Goal: Contribute content

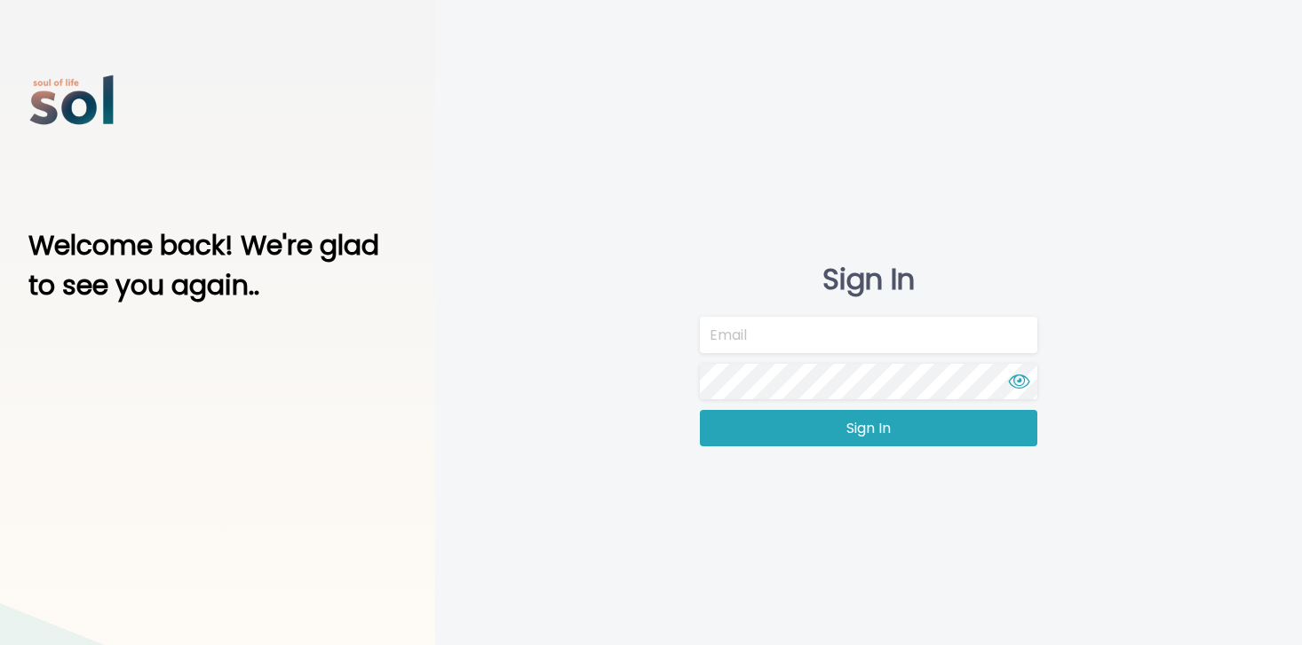
type input "[EMAIL_ADDRESS][DOMAIN_NAME]"
click at [754, 423] on button "Sign In" at bounding box center [868, 428] width 337 height 36
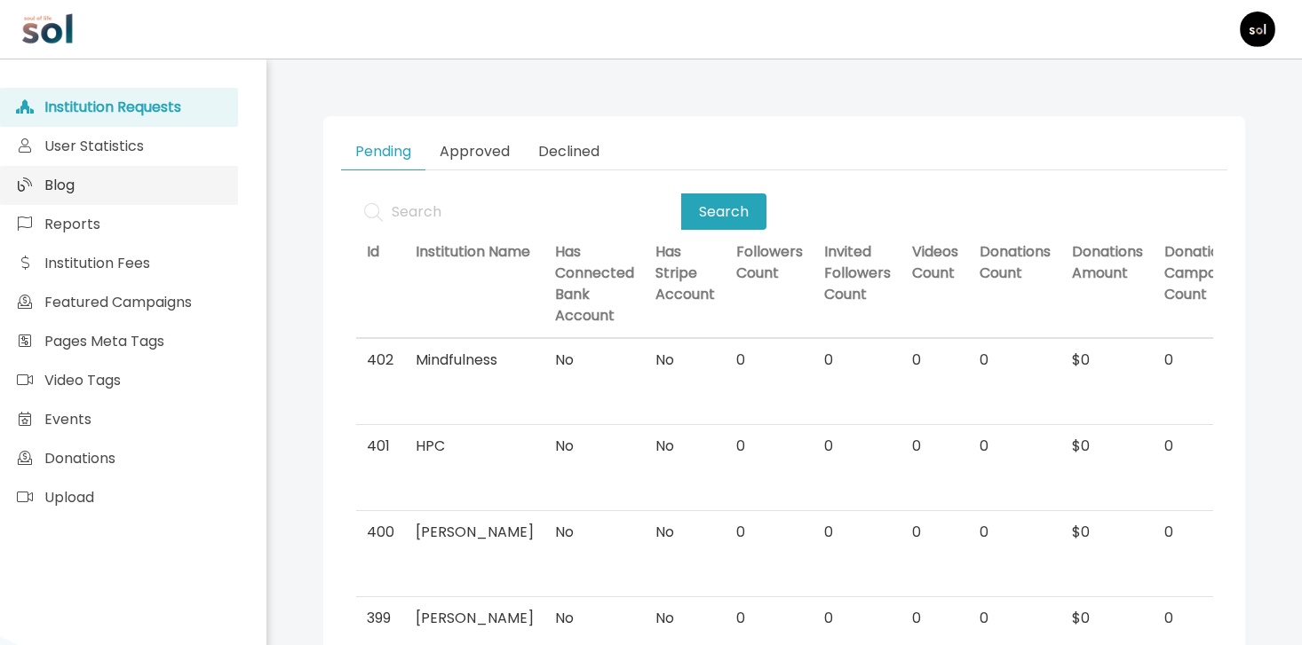
click at [160, 194] on link "Blog" at bounding box center [119, 185] width 238 height 39
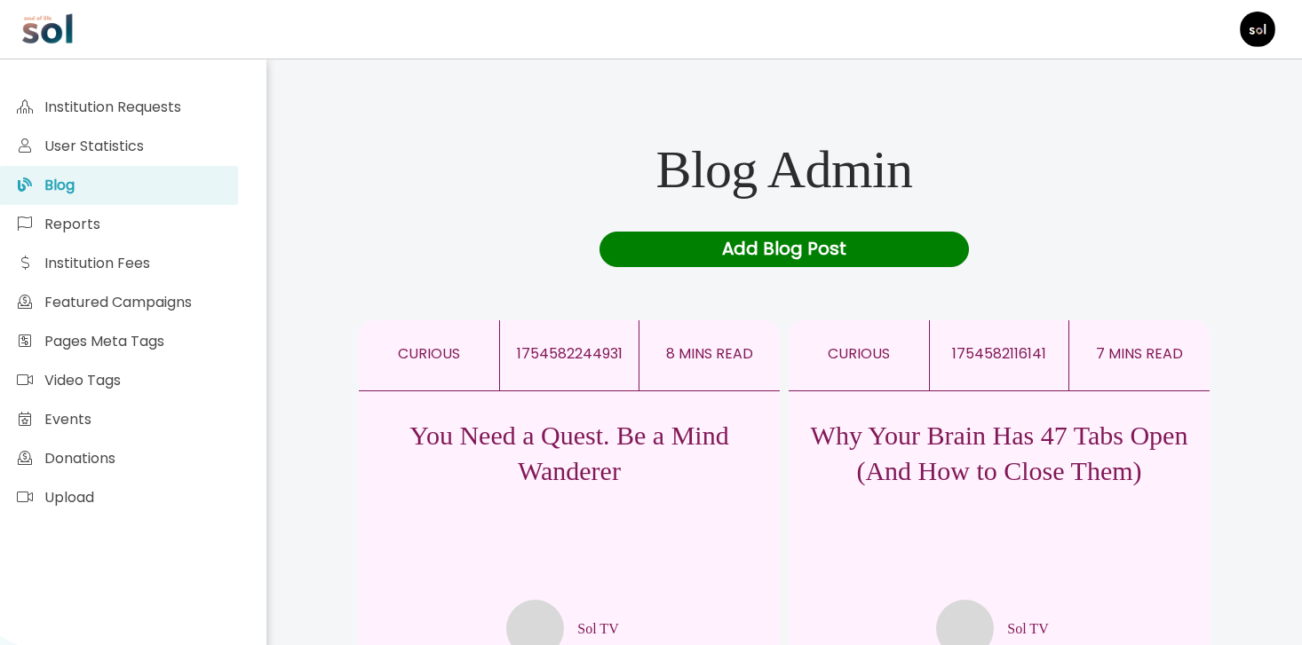
scroll to position [44, 0]
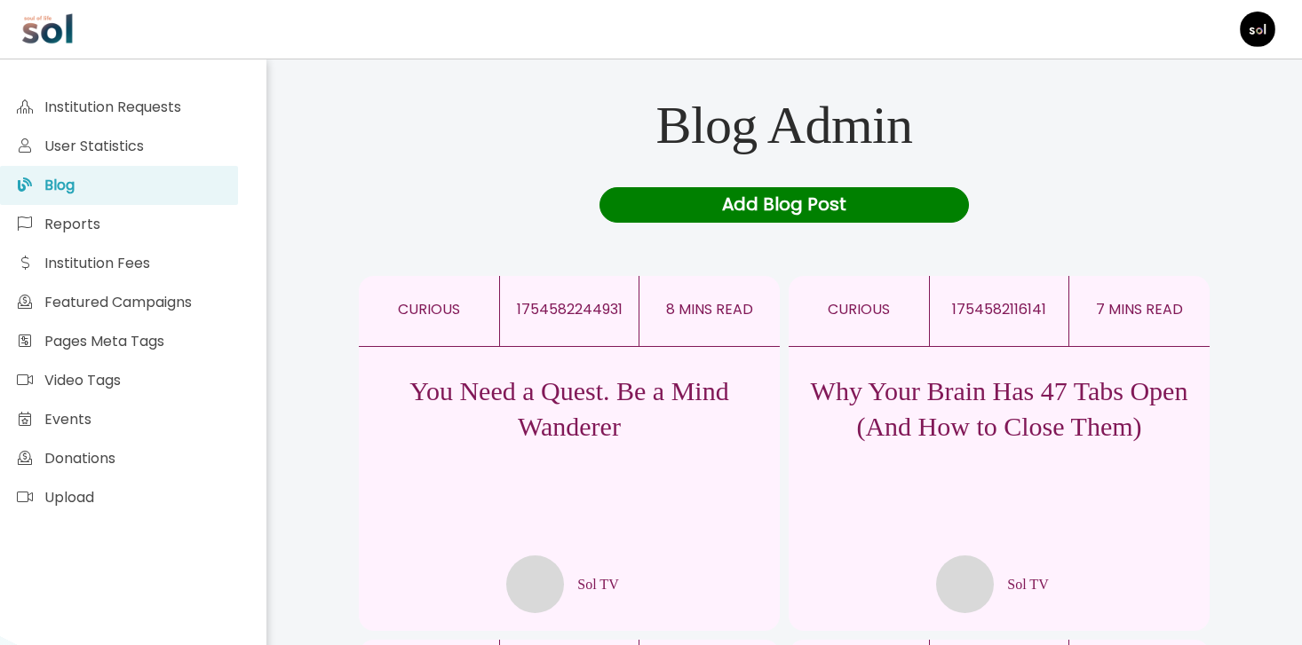
click at [905, 382] on p "Why Your Brain Has 47 Tabs Open (And How to Close Them)" at bounding box center [998, 409] width 421 height 71
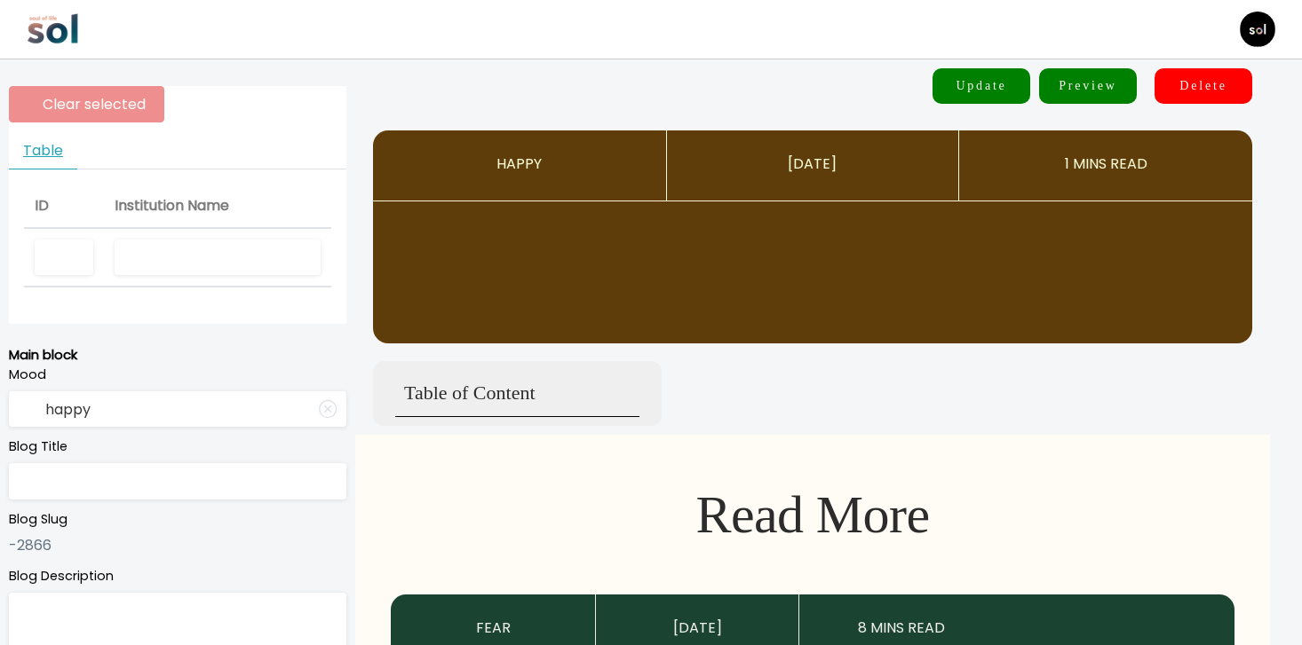
click at [215, 265] on input "text" at bounding box center [218, 258] width 206 height 36
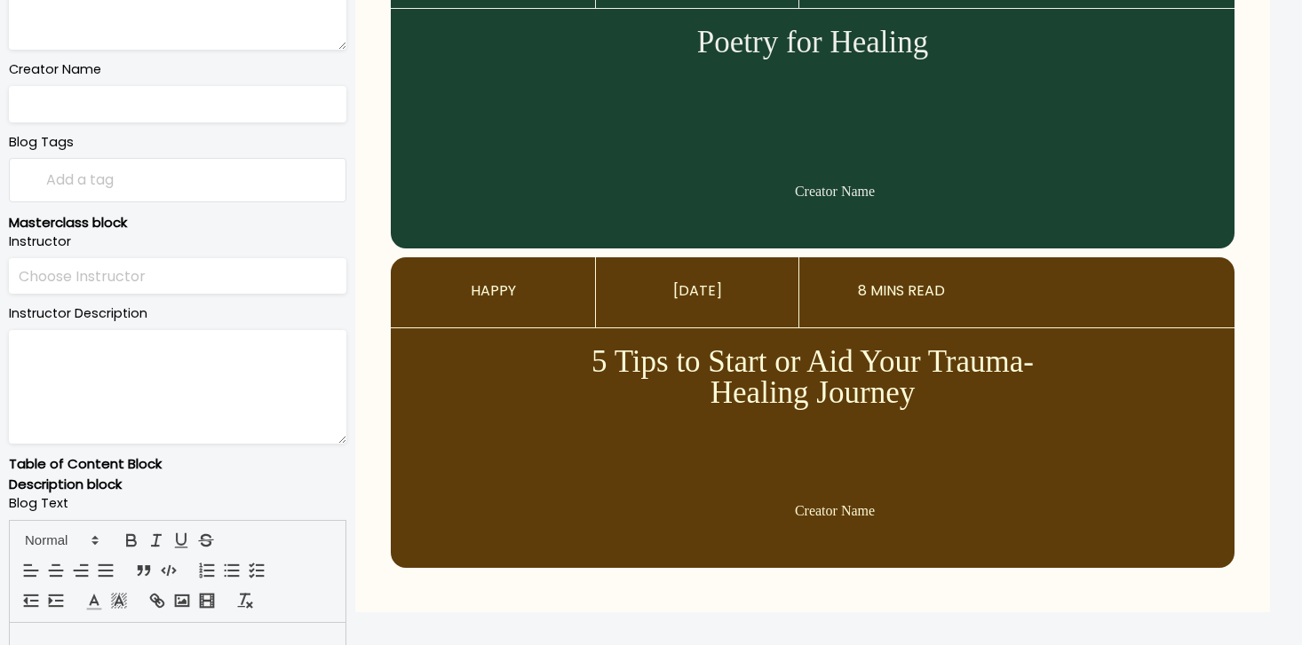
scroll to position [858, 0]
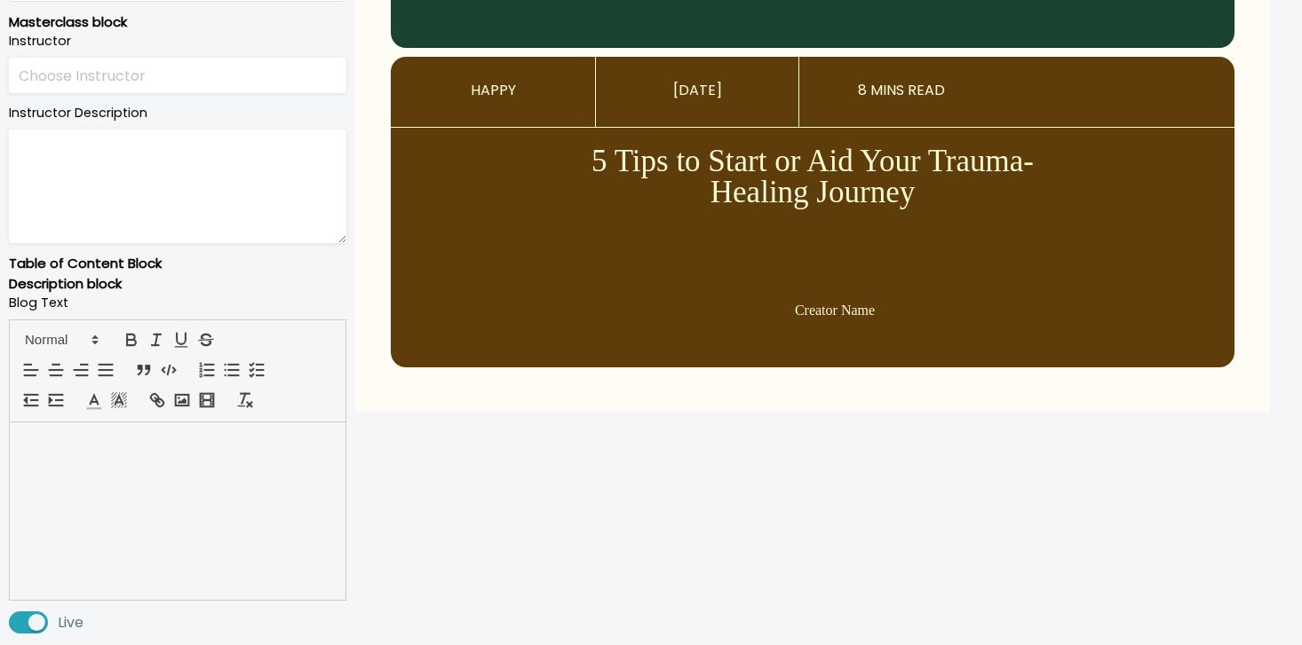
type input "Sol TV"
click at [213, 455] on div at bounding box center [178, 512] width 336 height 178
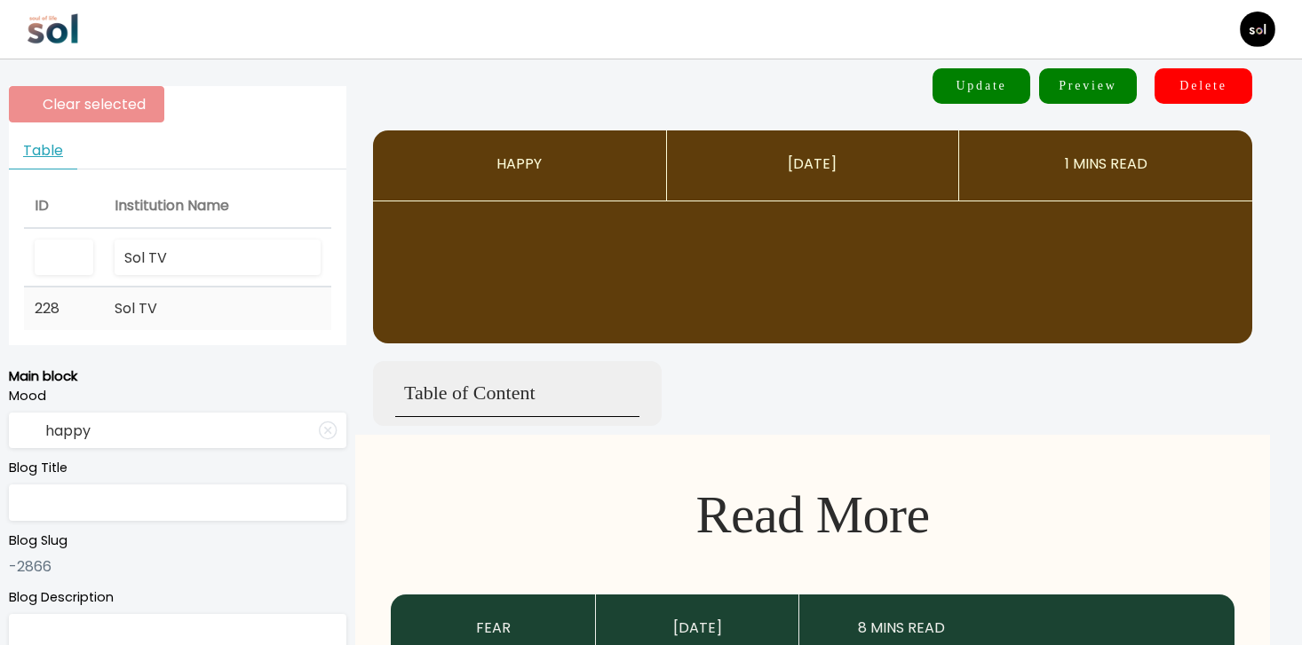
type input "curious"
type input "Why Your Brain Has 47 Tabs Open (And How to Close Them)"
type textarea "Plus, 4 quick strategies to clear your mind"
type input "Sol TV"
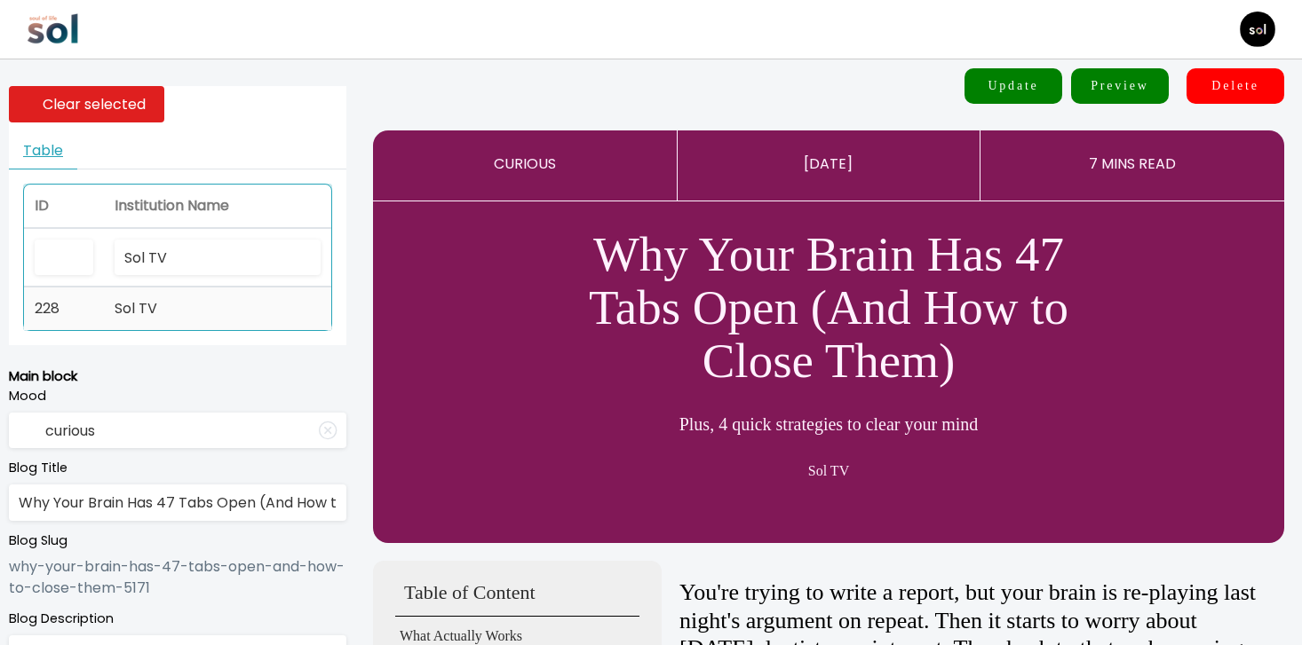
click at [221, 306] on td "Sol TV" at bounding box center [217, 309] width 227 height 43
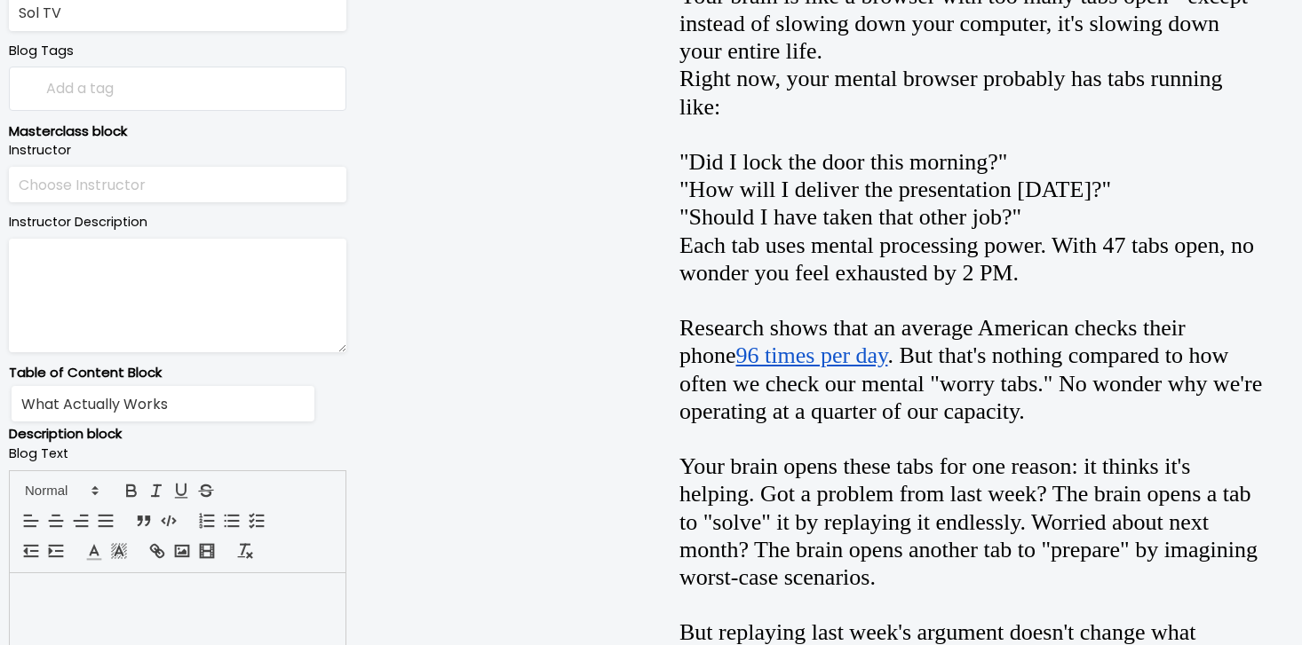
scroll to position [1218, 0]
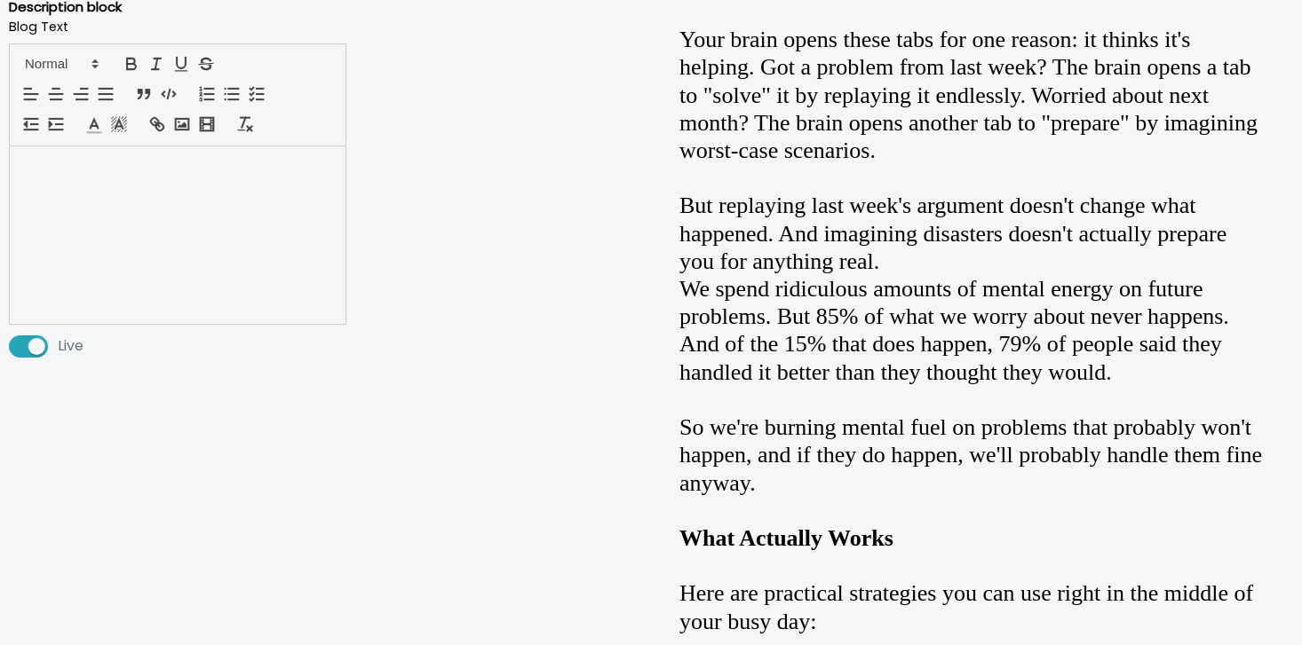
click at [250, 241] on div at bounding box center [178, 235] width 336 height 178
click at [207, 190] on div at bounding box center [178, 235] width 336 height 178
drag, startPoint x: 210, startPoint y: 167, endPoint x: 215, endPoint y: 309, distance: 142.1
click at [215, 310] on div at bounding box center [178, 235] width 336 height 178
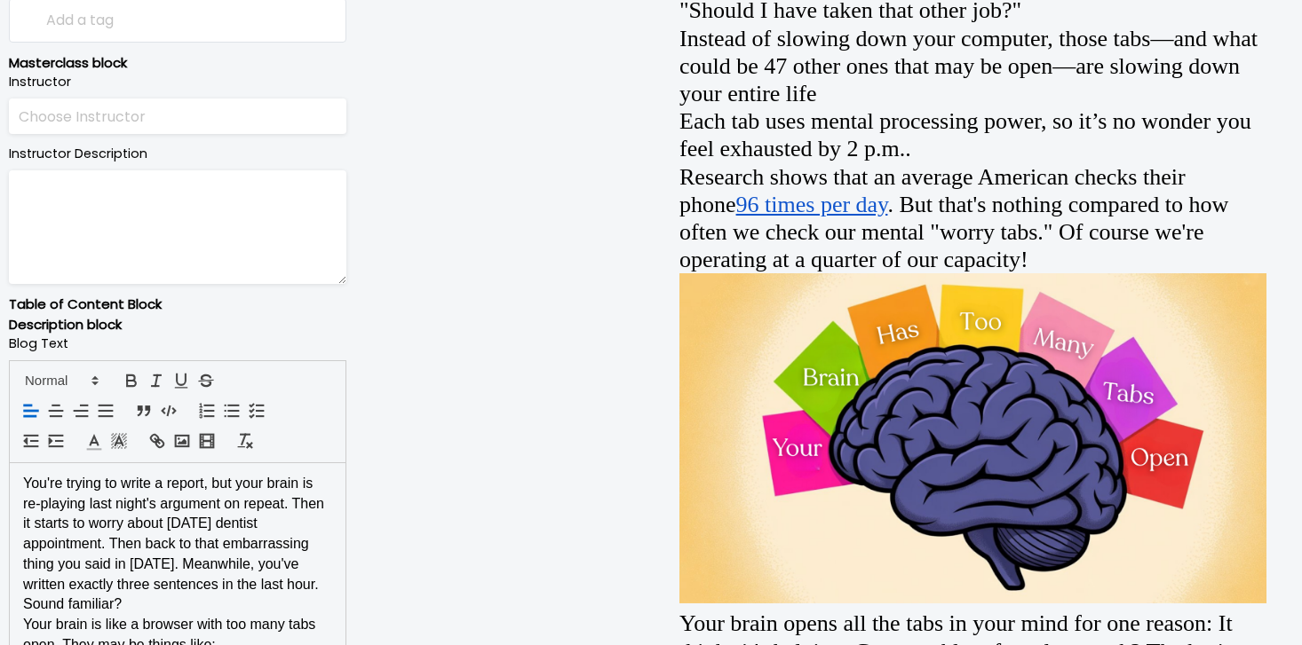
scroll to position [1099, 0]
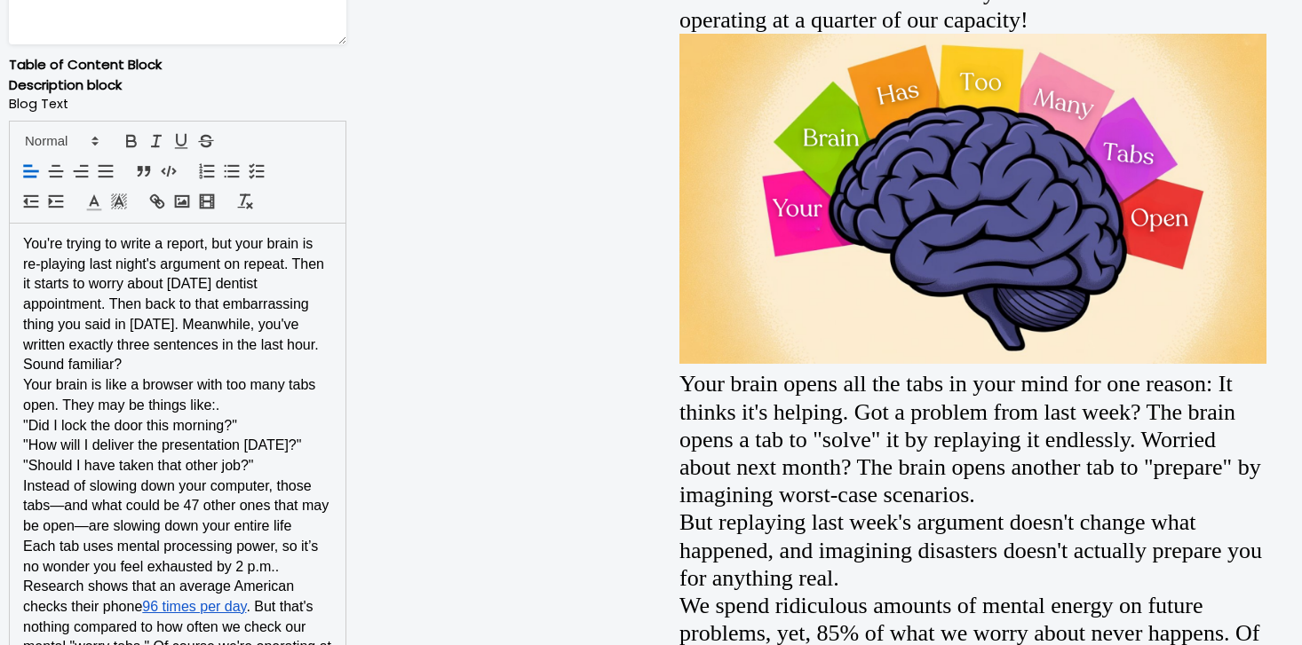
click at [207, 352] on span "You're trying to write a report, but your brain is re-playing last night's argu…" at bounding box center [175, 294] width 305 height 116
click at [297, 353] on p "You're trying to write a report, but your brain is re-playing last night's argu…" at bounding box center [177, 294] width 309 height 121
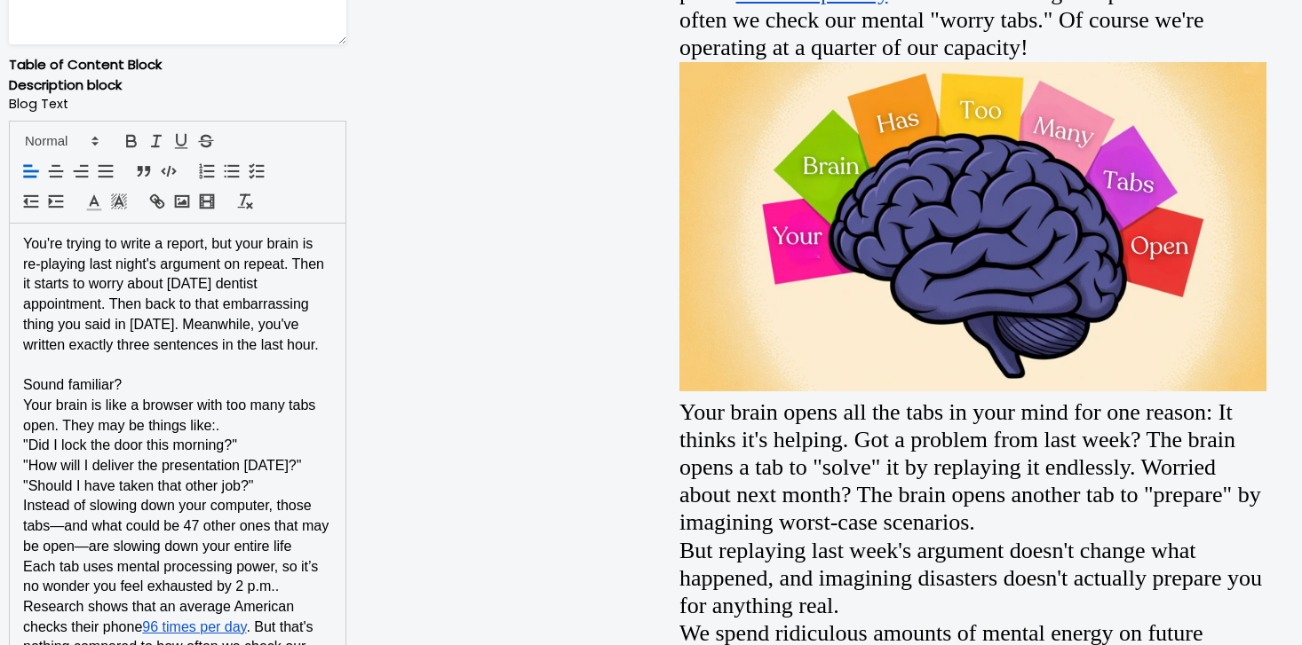
click at [261, 396] on p "Your brain is like a browser with too many tabs open. They may be things like:." at bounding box center [177, 416] width 309 height 40
click at [264, 382] on p "Sound familiar?" at bounding box center [177, 386] width 309 height 20
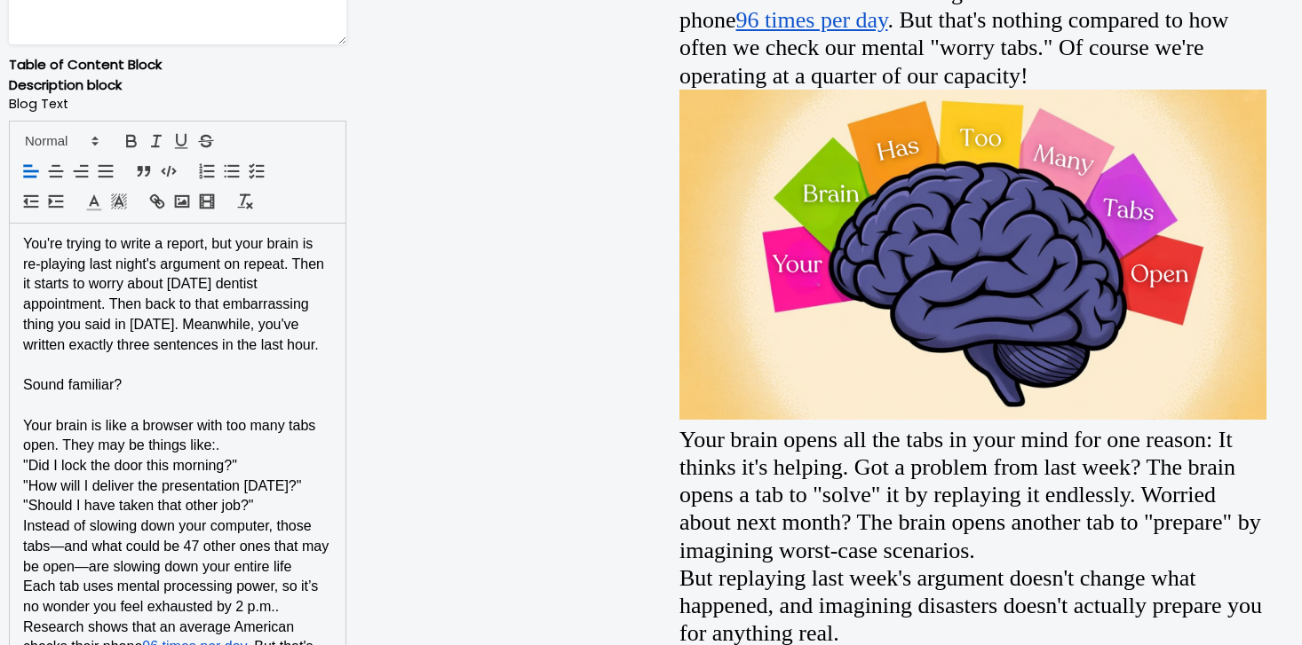
scroll to position [1238, 0]
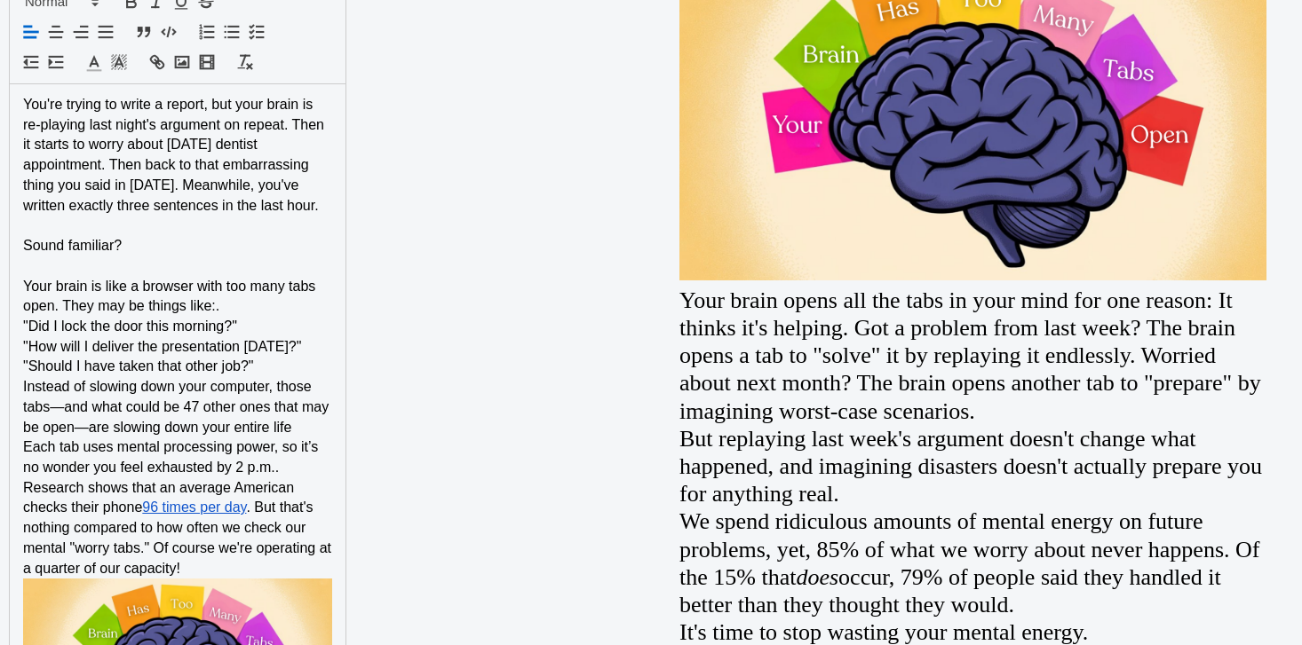
click at [289, 306] on p "Your brain is like a browser with too many tabs open. They may be things like:." at bounding box center [177, 297] width 309 height 40
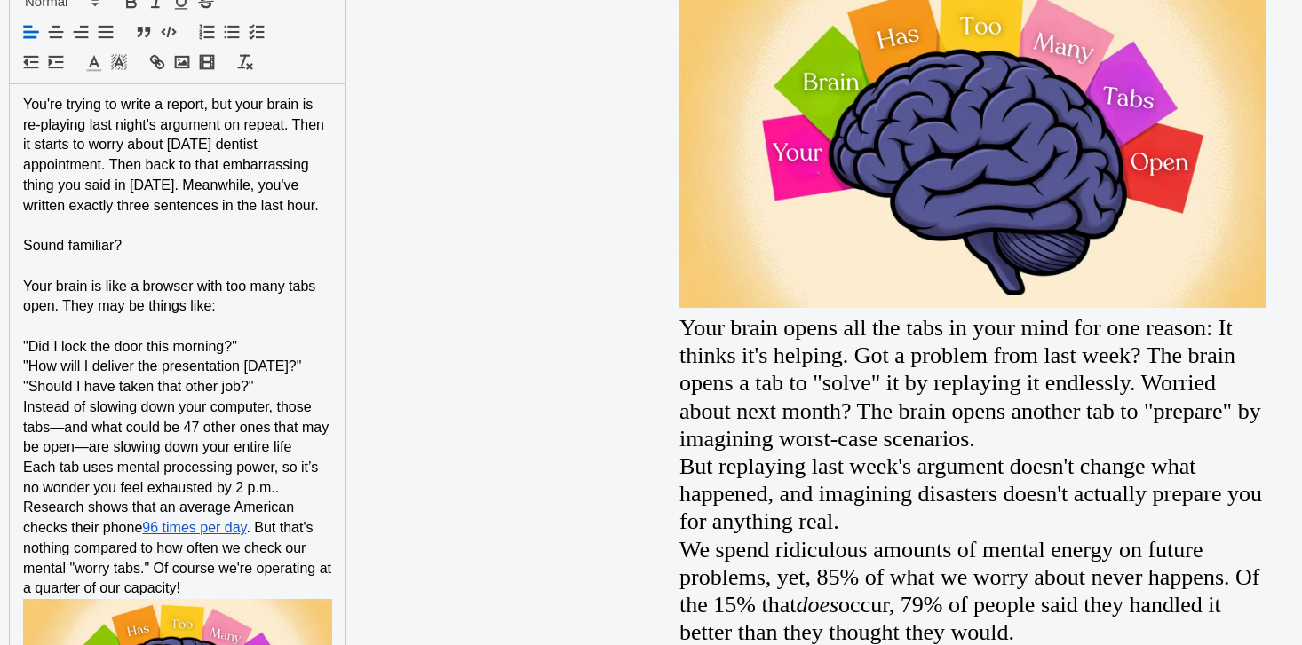
click at [234, 377] on p ""How will I deliver the presentation [DATE]?"" at bounding box center [177, 367] width 309 height 20
click at [299, 350] on p ""Did I lock the door this morning?"" at bounding box center [177, 347] width 309 height 20
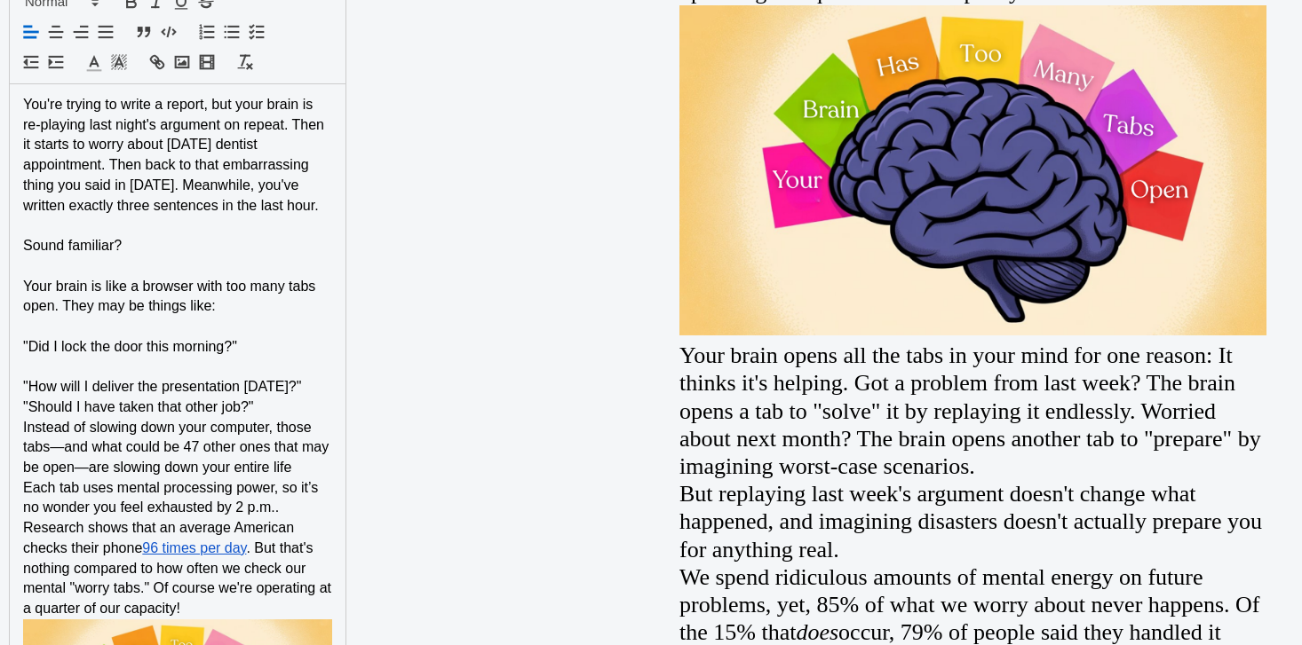
click at [278, 398] on p ""How will I deliver the presentation [DATE]?"" at bounding box center [177, 387] width 309 height 20
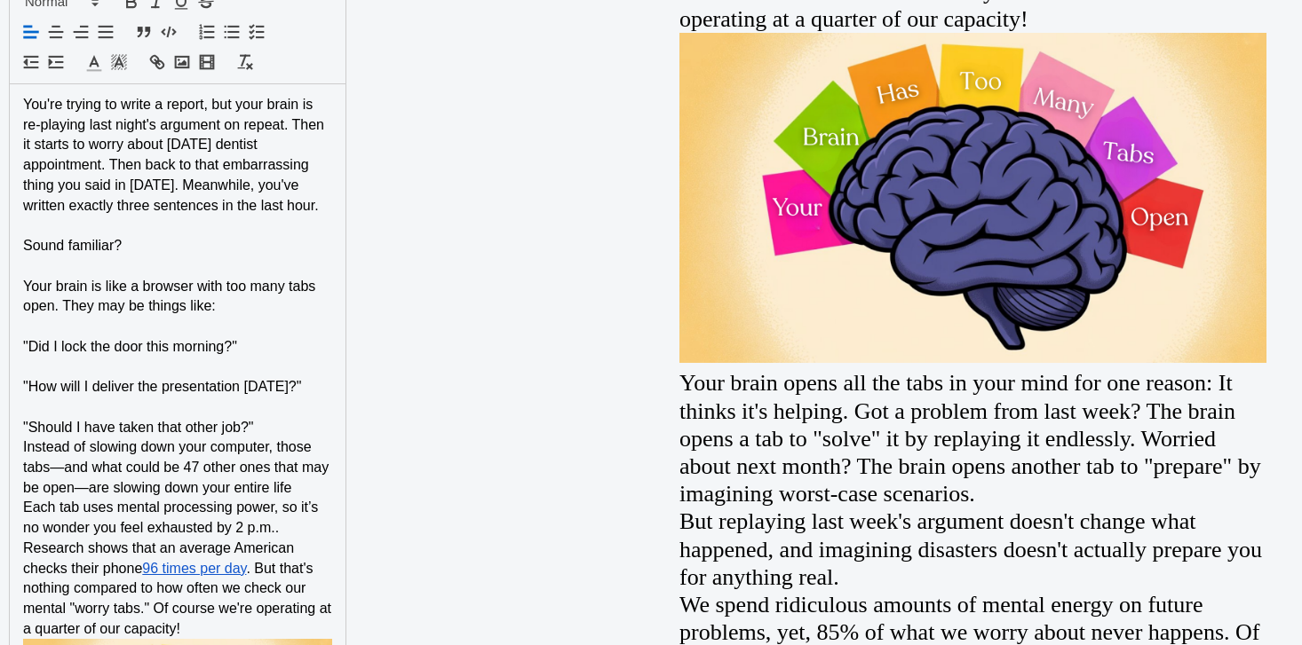
click at [291, 439] on p ""Should I have taken that other job?"" at bounding box center [177, 428] width 309 height 20
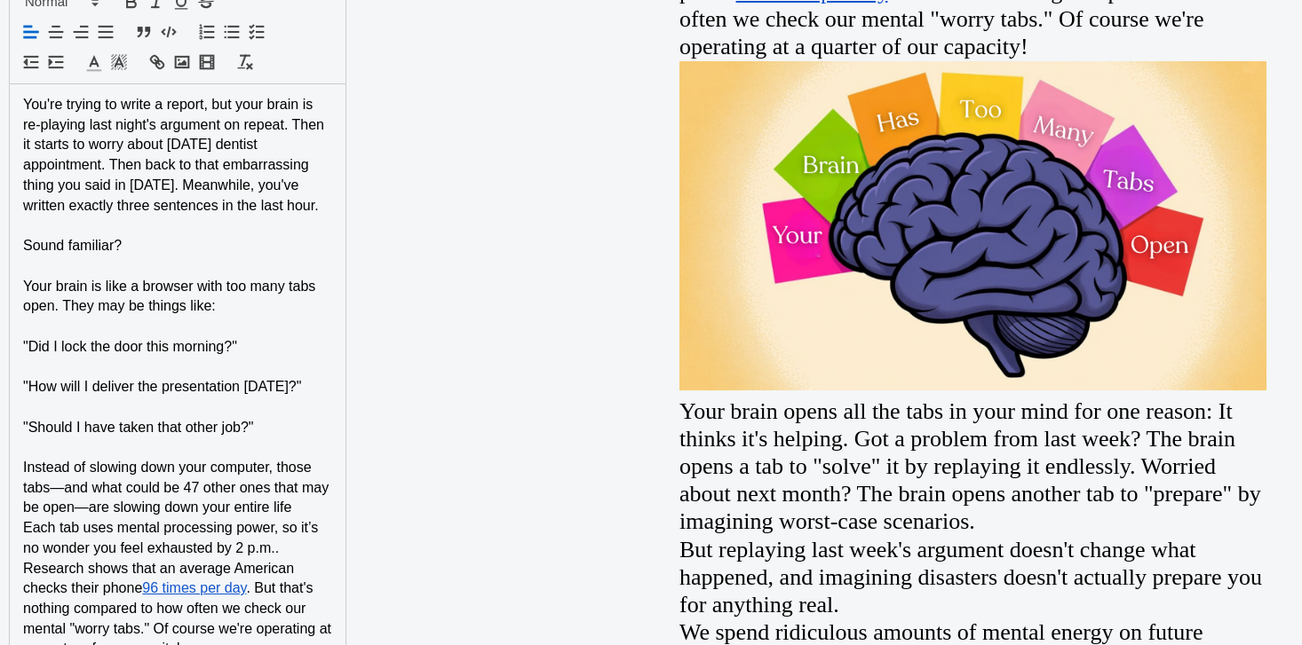
scroll to position [1576, 0]
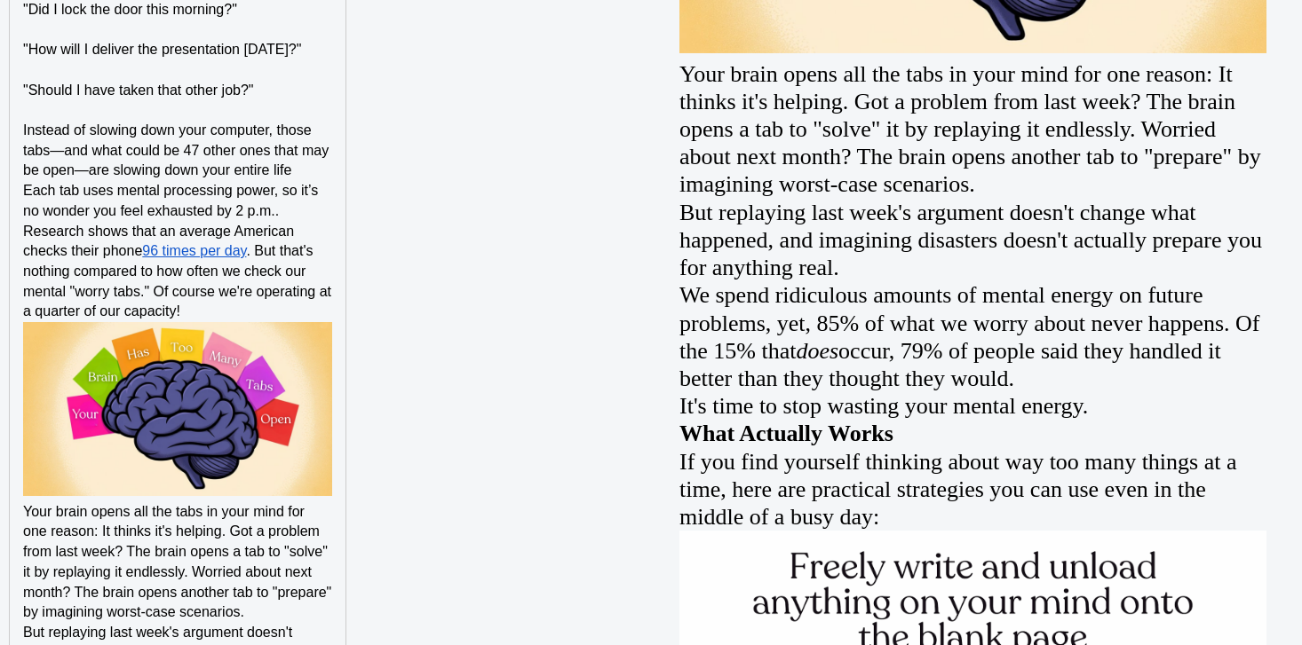
click at [313, 221] on p "Each tab uses mental processing power, so it’s no wonder you feel exhausted by …" at bounding box center [177, 201] width 309 height 40
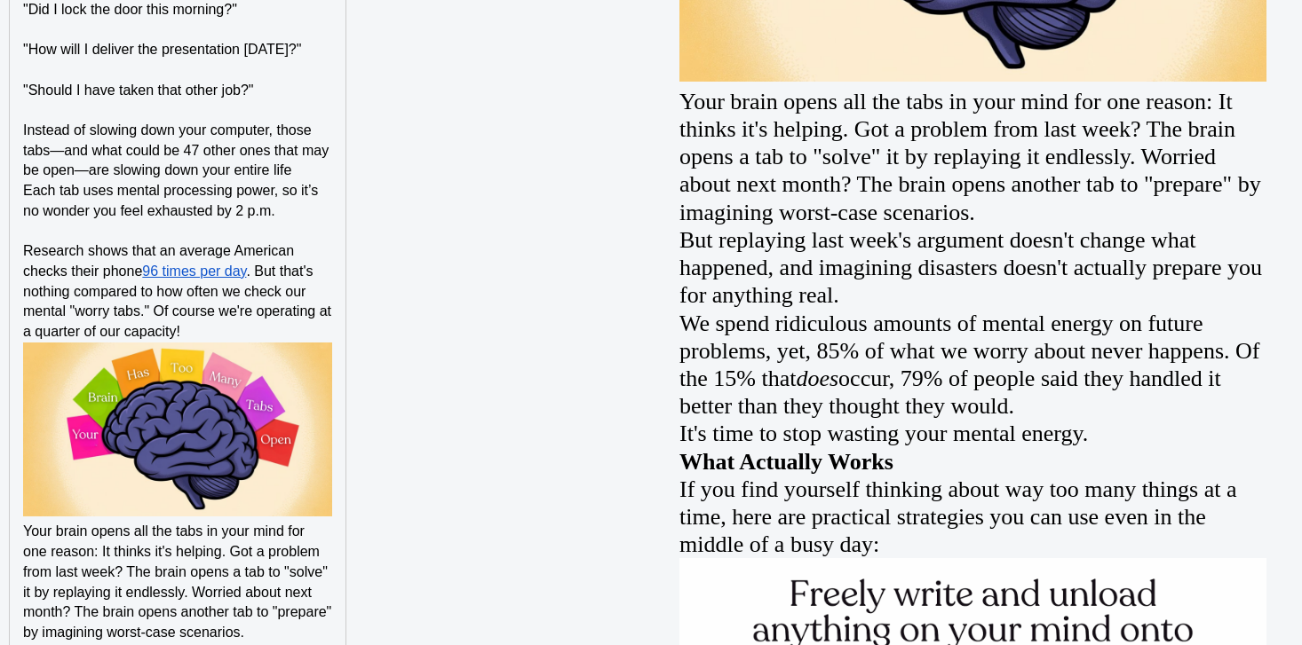
click at [320, 343] on p "Research shows that an average American checks their phone 96 times per day . B…" at bounding box center [177, 291] width 309 height 101
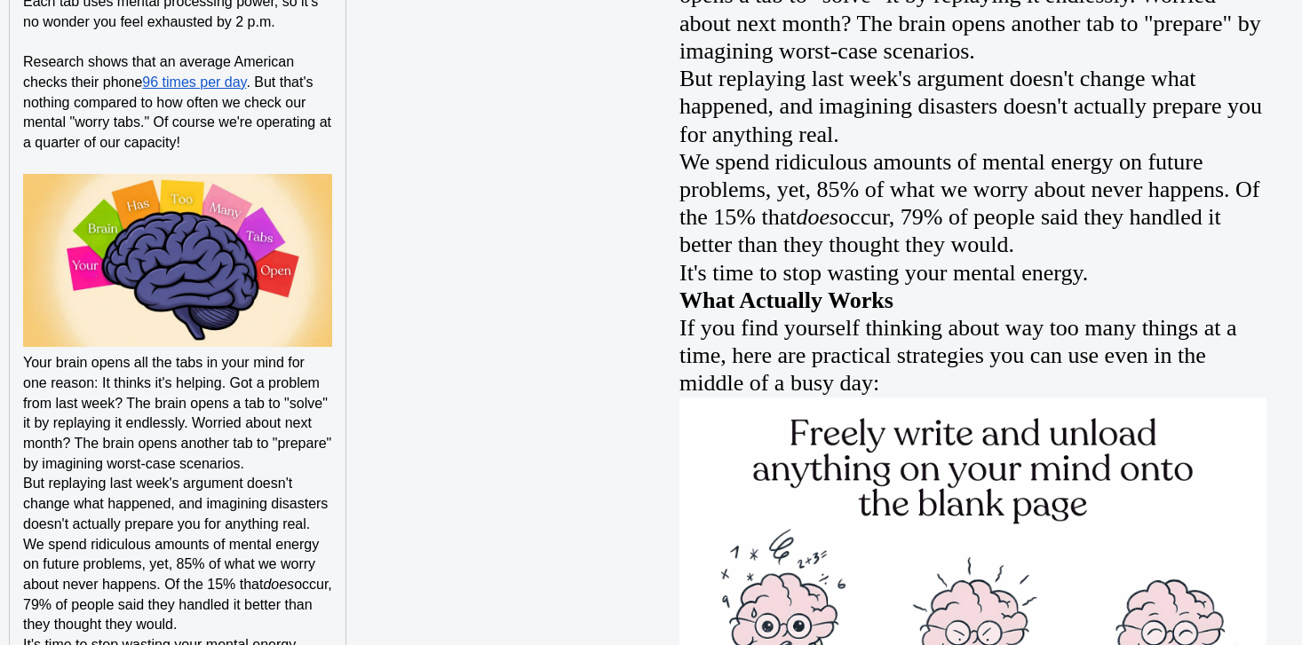
scroll to position [1779, 0]
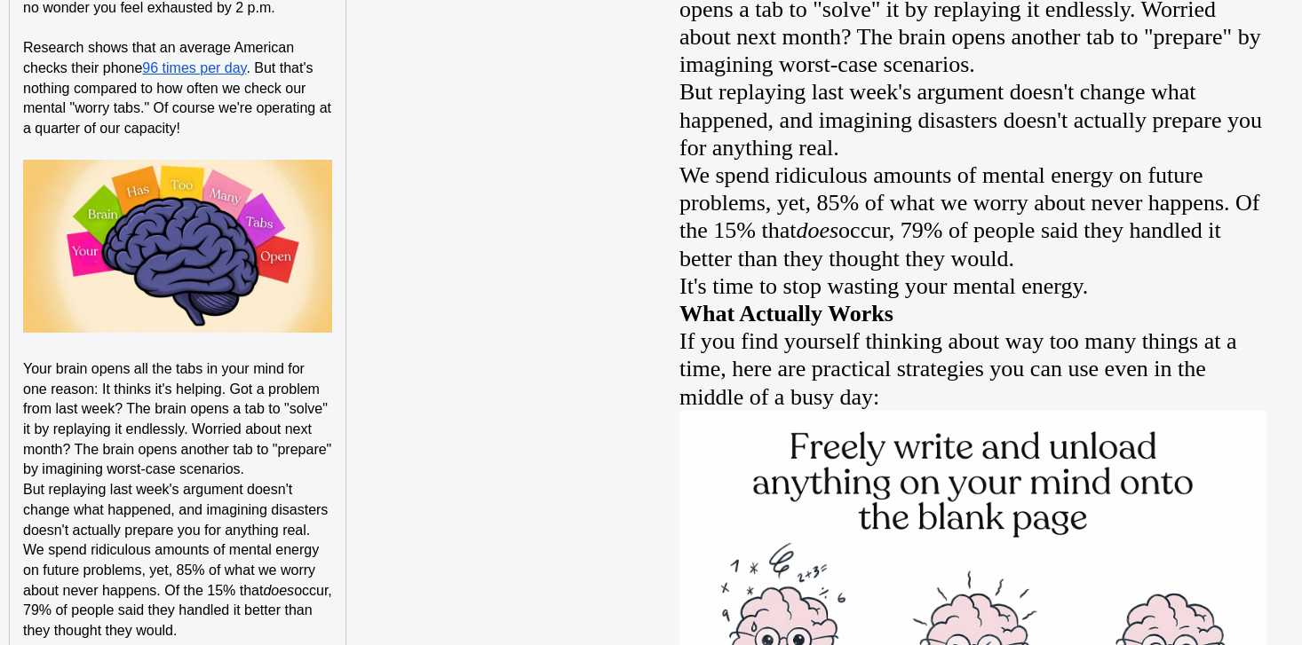
scroll to position [1854, 0]
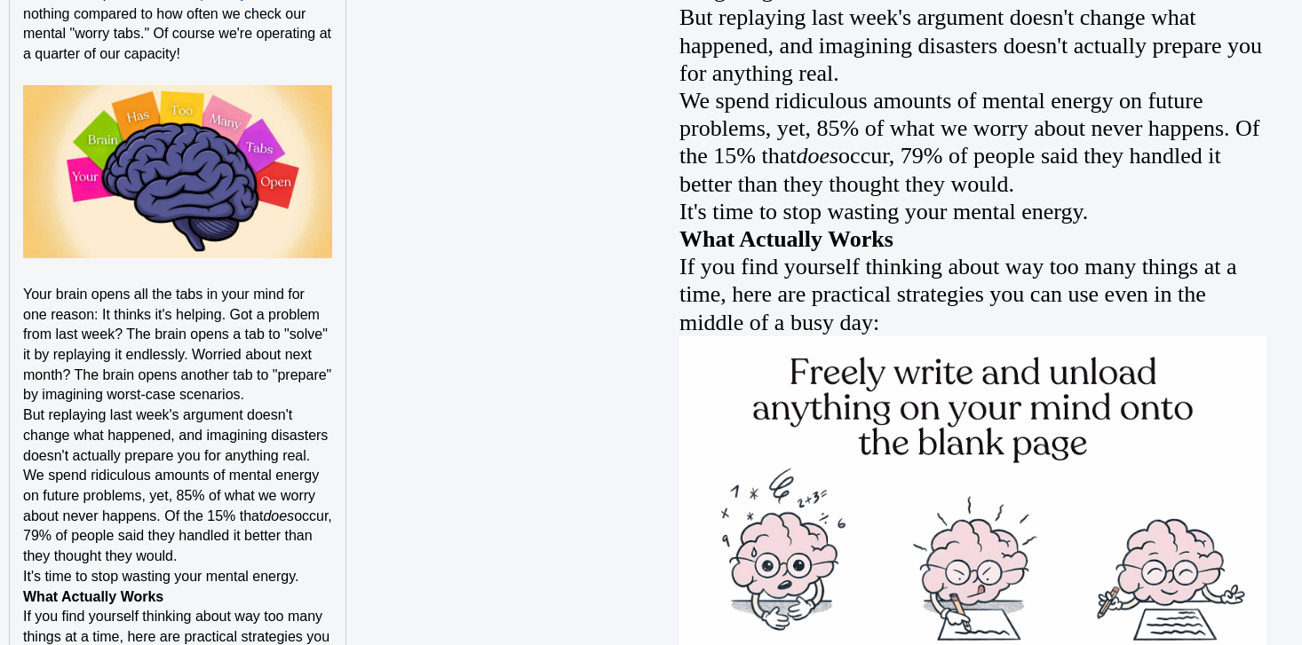
click at [319, 406] on p "Your brain opens all the tabs in your mind for one reason: It thinks it's helpi…" at bounding box center [177, 345] width 309 height 121
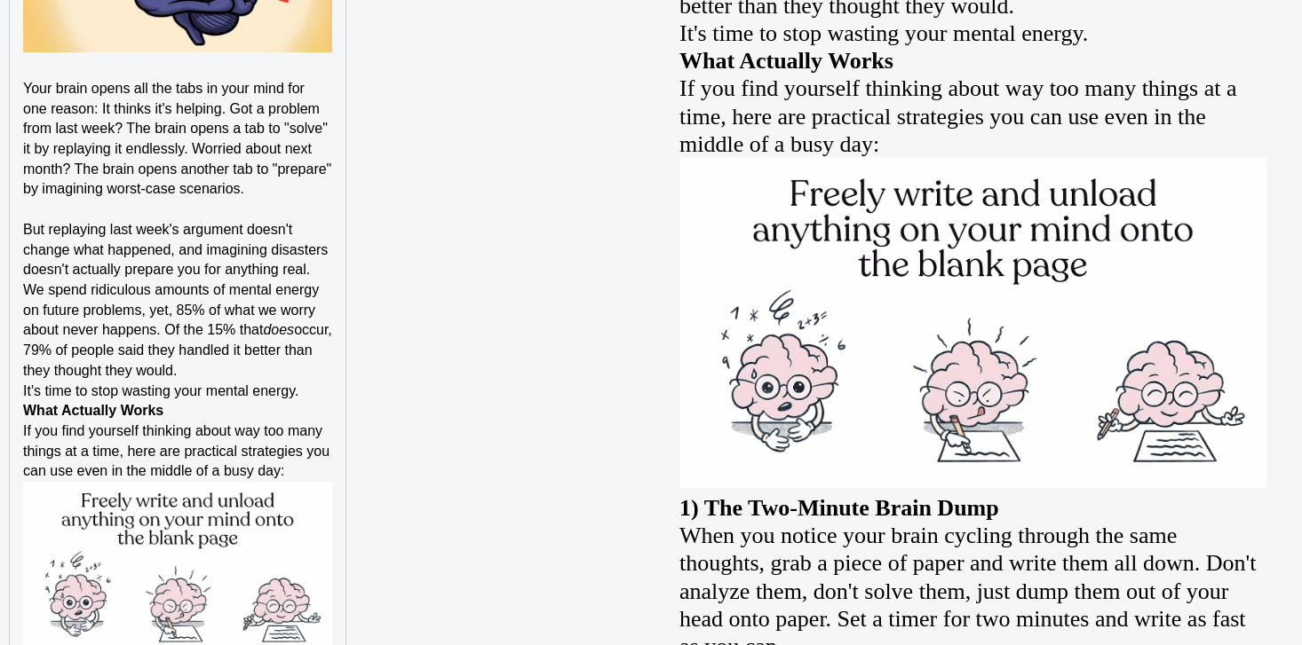
scroll to position [2077, 0]
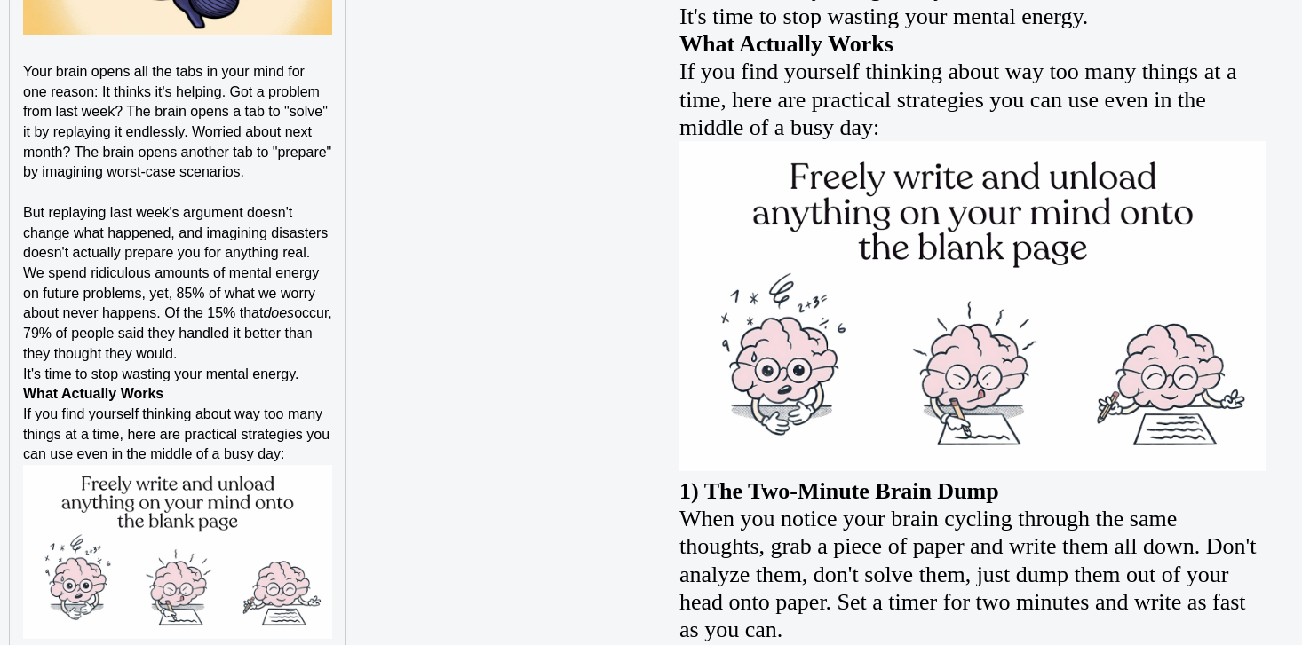
click at [306, 365] on p "We spend ridiculous amounts of mental energy on future problems, yet, 85% of wh…" at bounding box center [177, 314] width 309 height 101
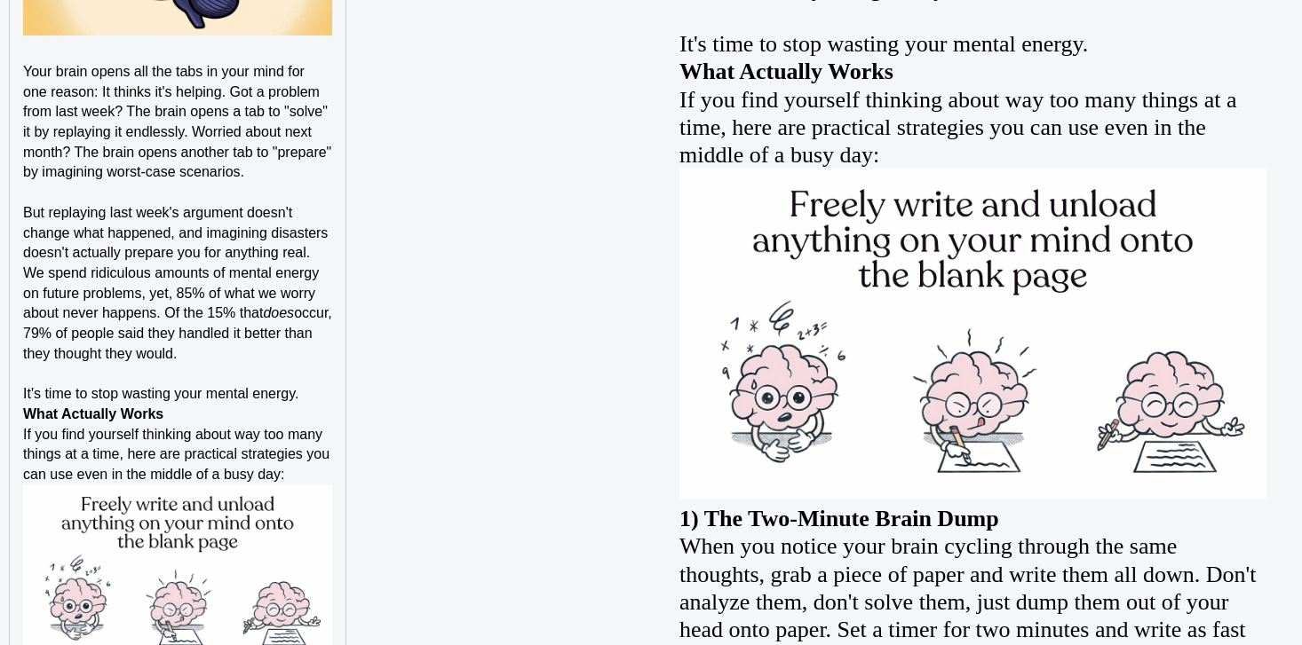
click at [305, 405] on p "It's time to stop wasting your mental energy." at bounding box center [177, 394] width 309 height 20
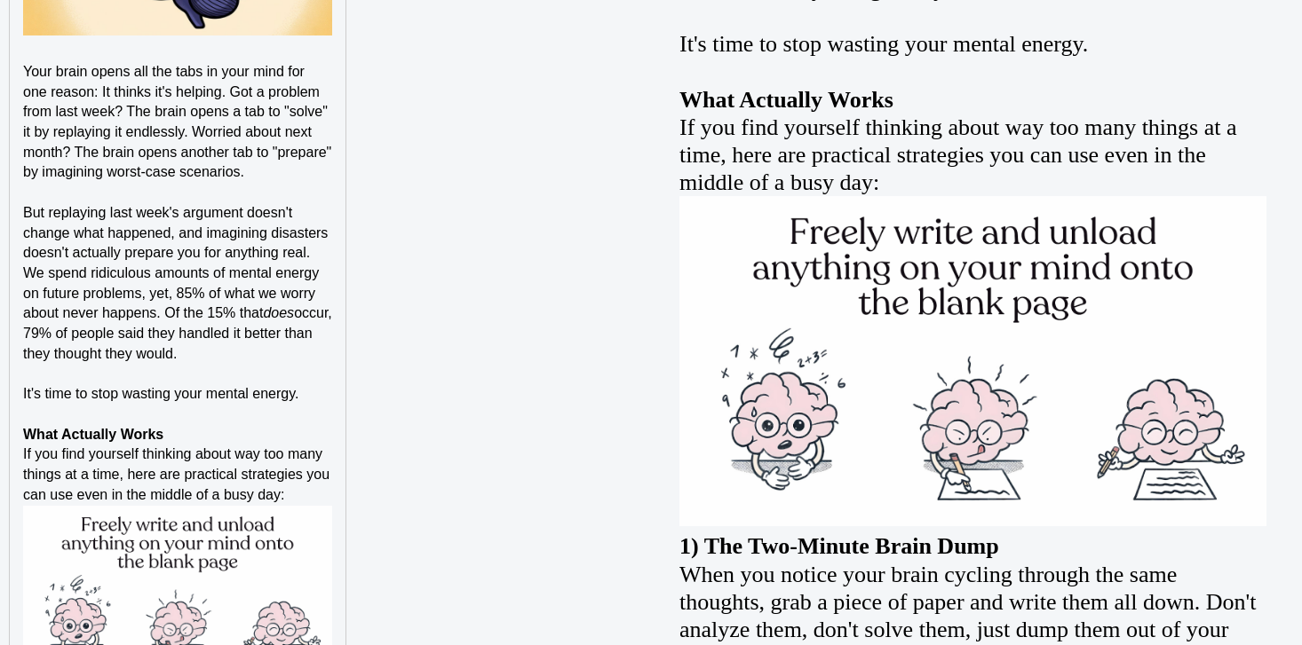
click at [256, 446] on p "What Actually Works" at bounding box center [177, 435] width 309 height 20
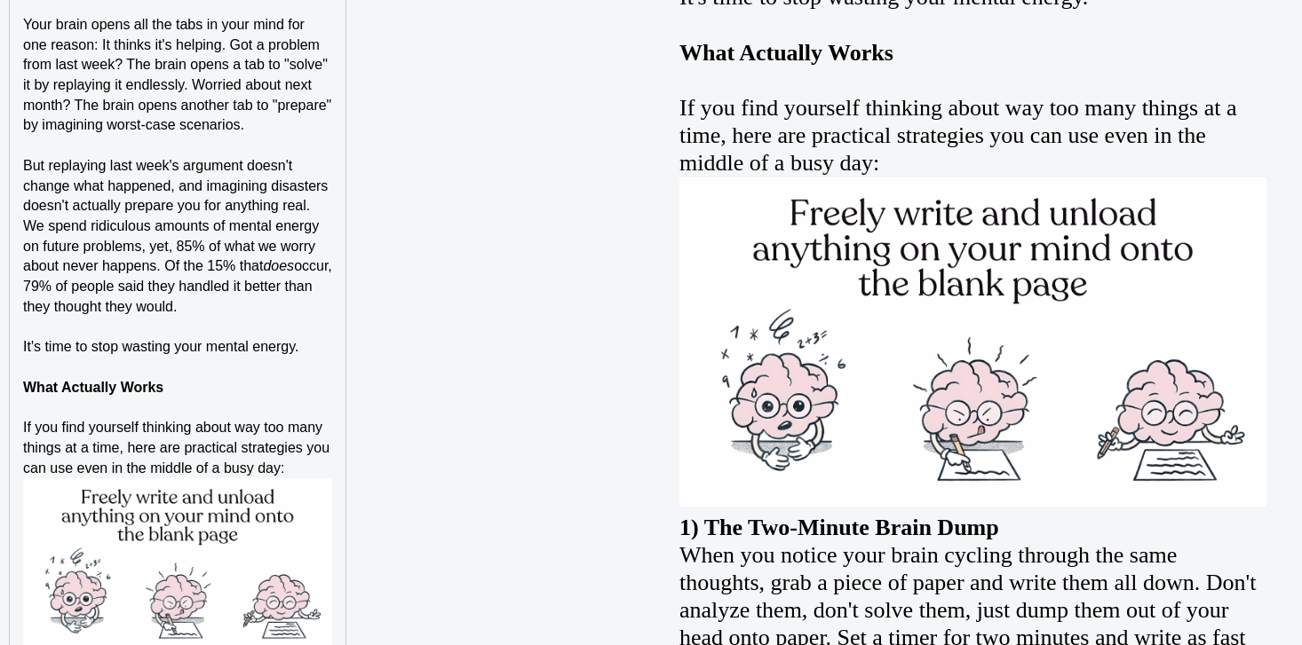
scroll to position [2176, 0]
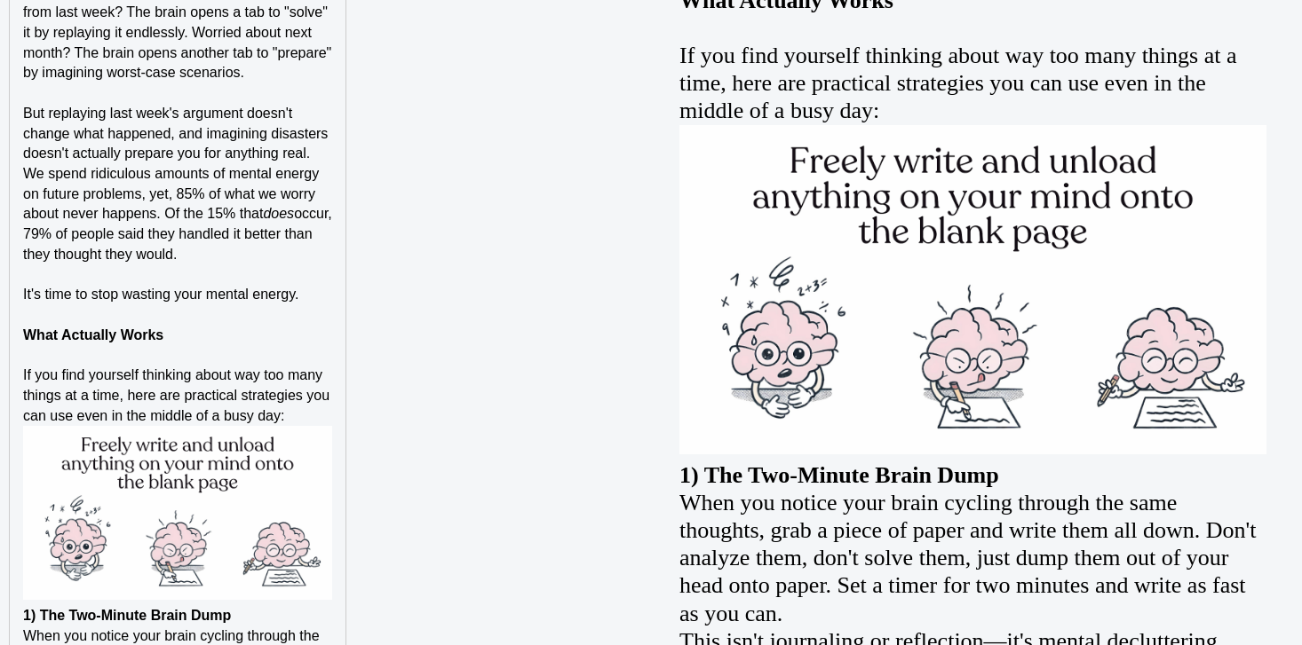
click at [289, 426] on p "If you find yourself thinking about way too many things at a time, here are pra…" at bounding box center [177, 396] width 309 height 60
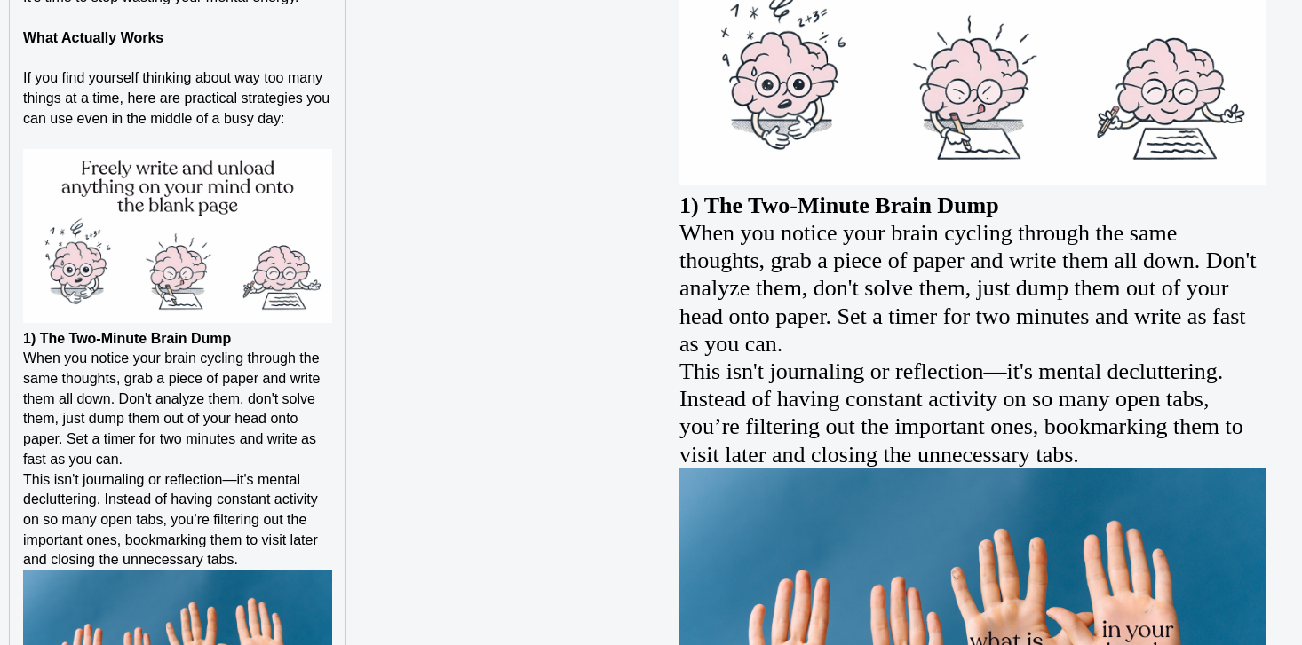
scroll to position [2615, 0]
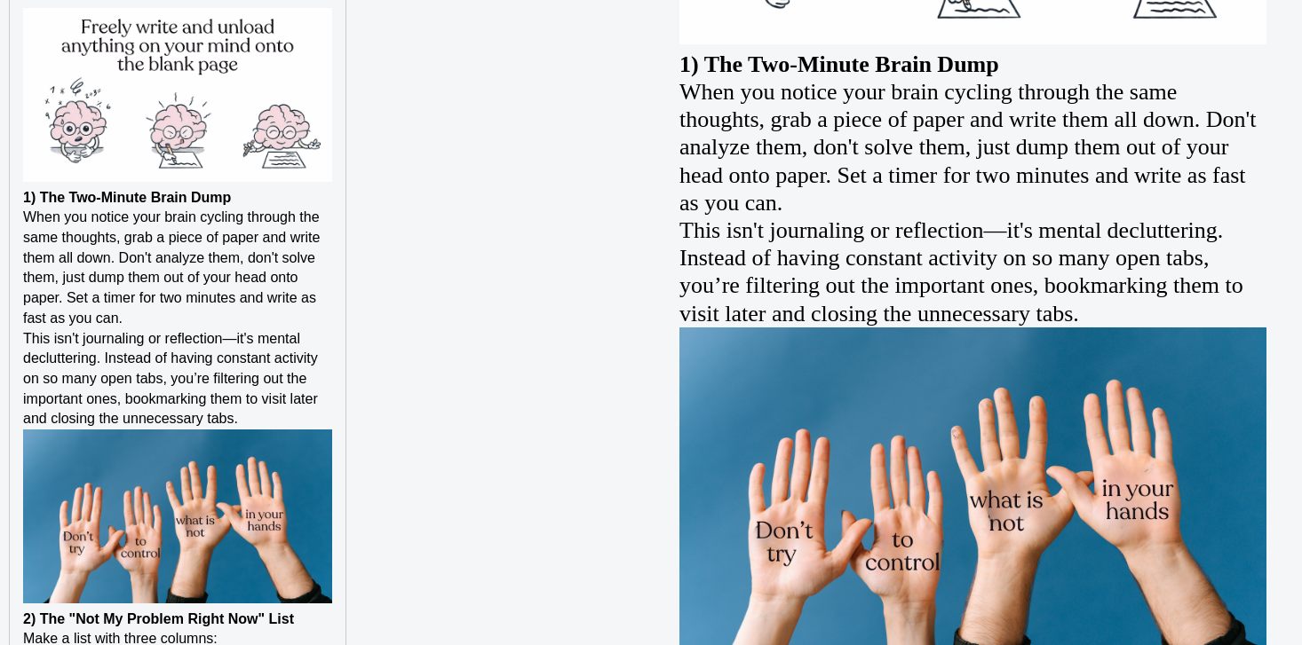
click at [289, 208] on p "1) The Two-Minute Brain Dump" at bounding box center [177, 198] width 309 height 20
click at [26, 205] on strong "1) The Two-Minute Brain Dump" at bounding box center [127, 197] width 208 height 15
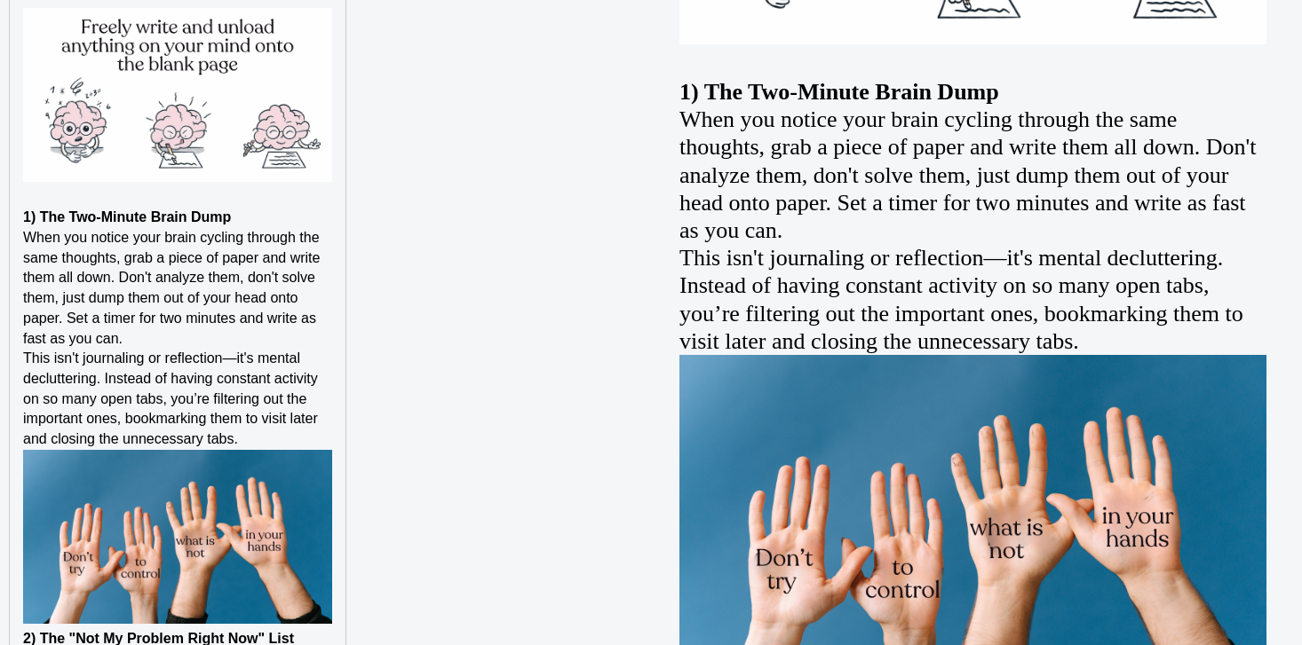
click at [220, 349] on p "When you notice your brain cycling through the same thoughts, grab a piece of p…" at bounding box center [177, 288] width 309 height 121
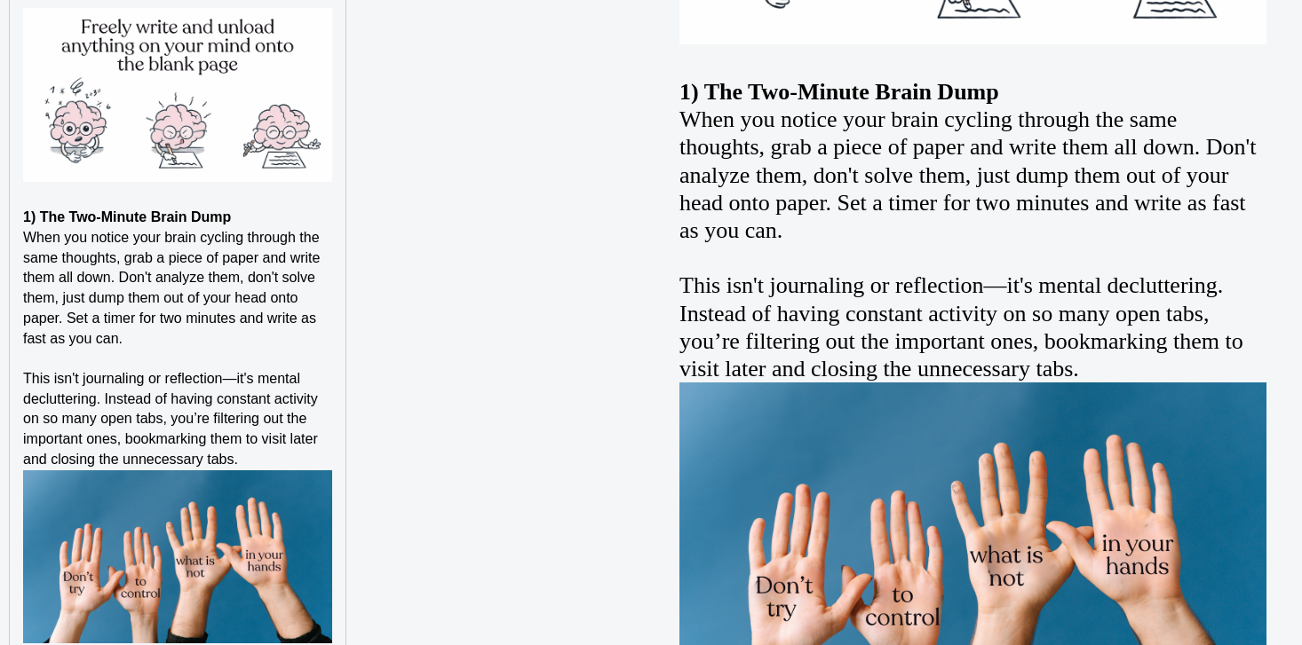
scroll to position [2963, 0]
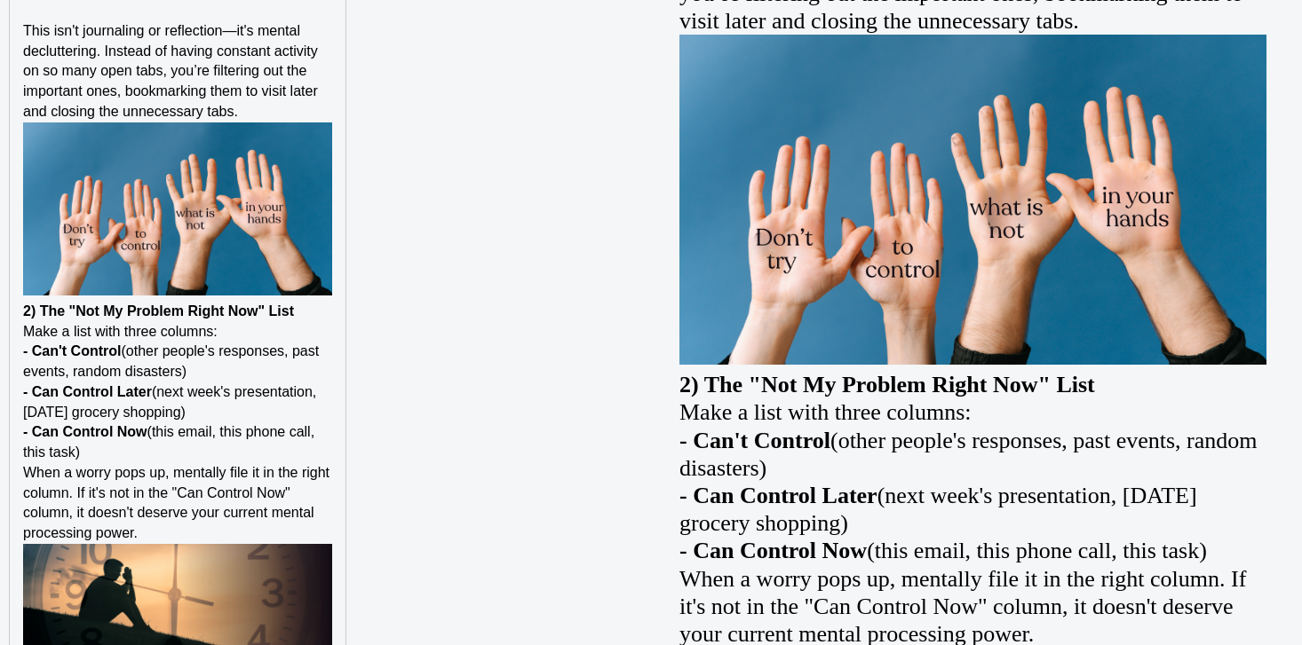
click at [319, 123] on p "This isn't journaling or reflection—it's mental decluttering. Instead of having…" at bounding box center [177, 71] width 309 height 101
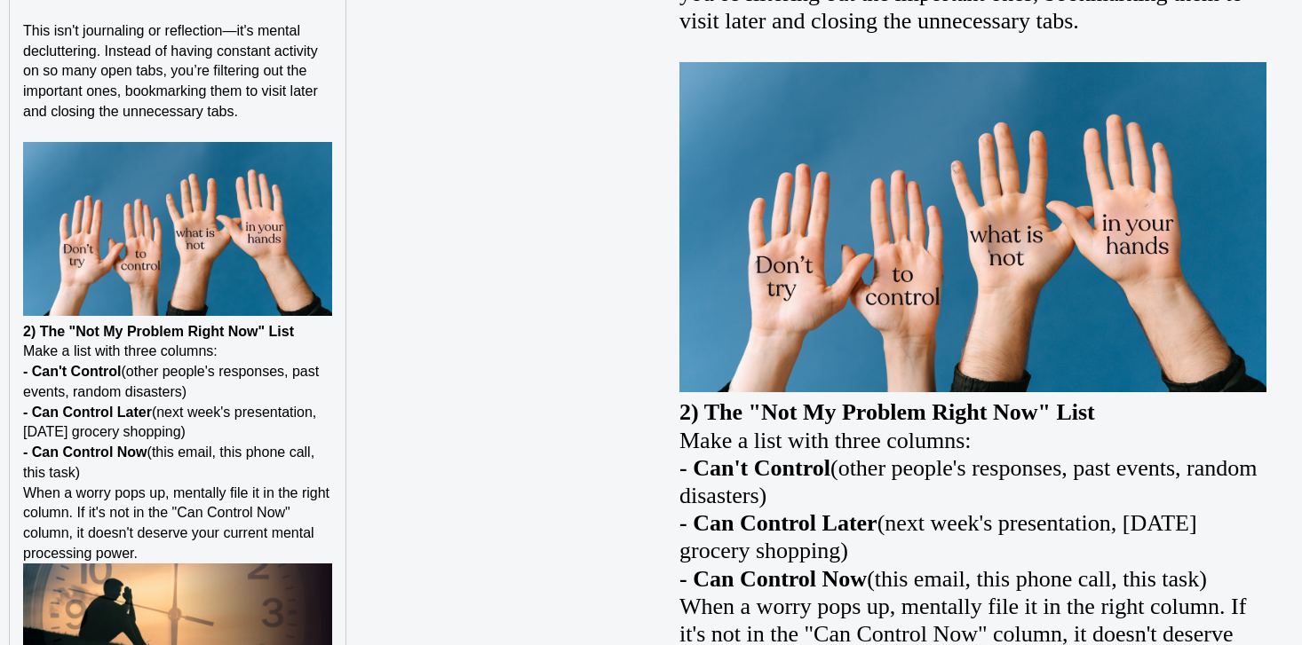
click at [32, 339] on strong "2) The "Not My Problem Right Now" List" at bounding box center [158, 331] width 271 height 15
click at [26, 339] on strong "2) The "Not My Problem Right Now" List" at bounding box center [158, 331] width 271 height 15
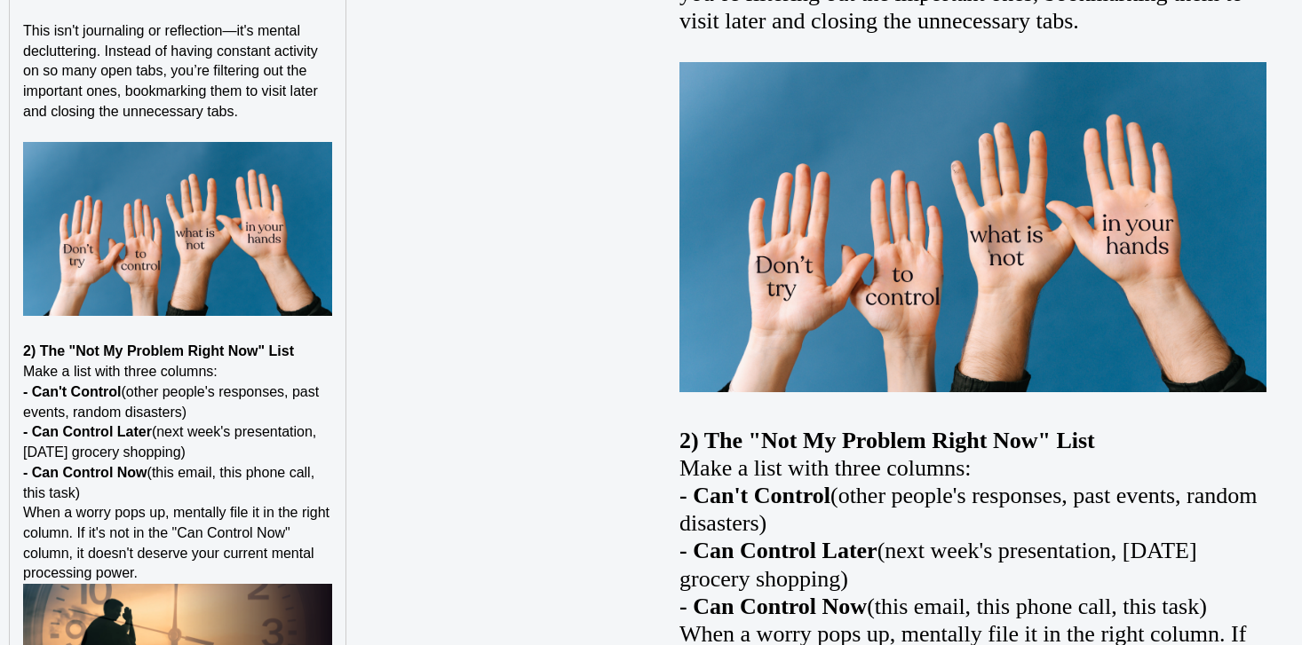
click at [268, 383] on p "Make a list with three columns:" at bounding box center [177, 372] width 309 height 20
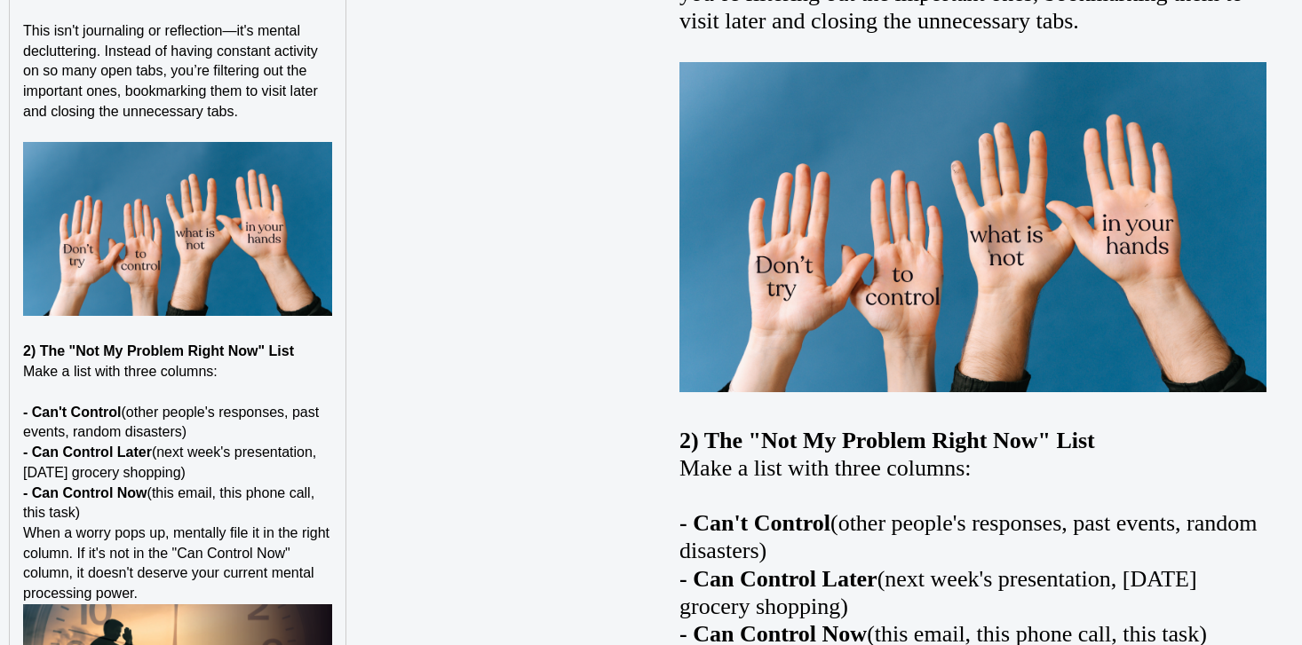
click at [329, 360] on p "2) The "Not My Problem Right Now" List" at bounding box center [177, 352] width 309 height 20
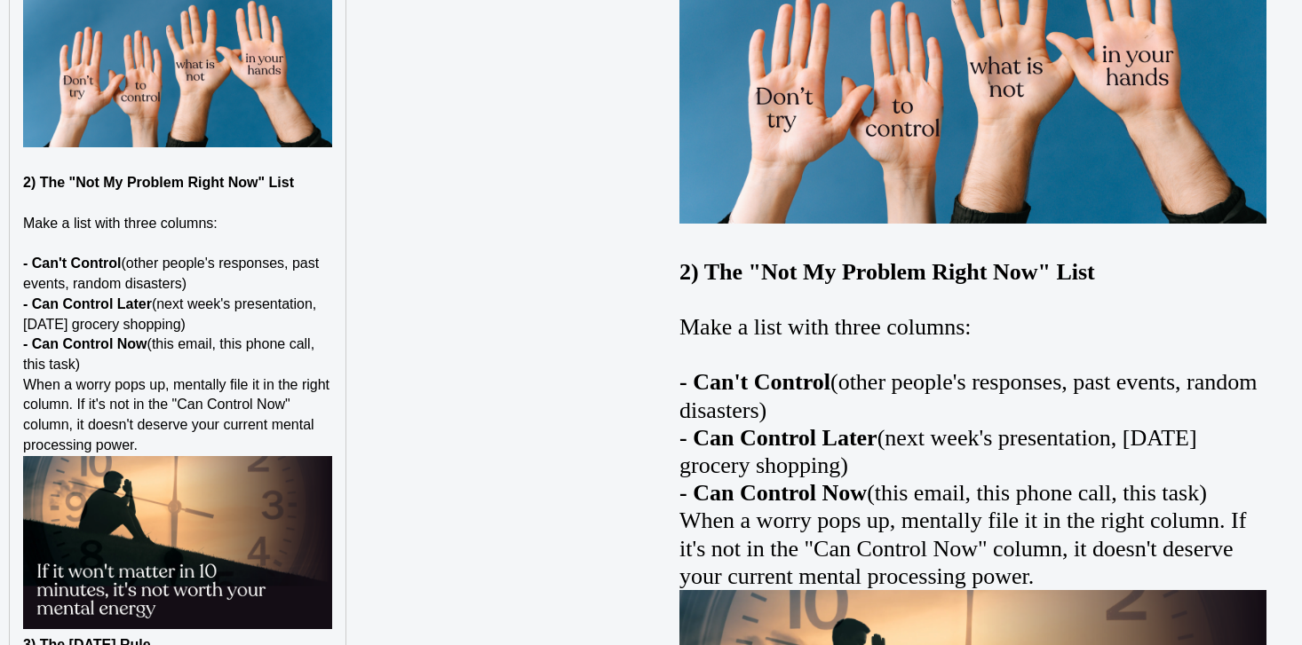
scroll to position [3153, 0]
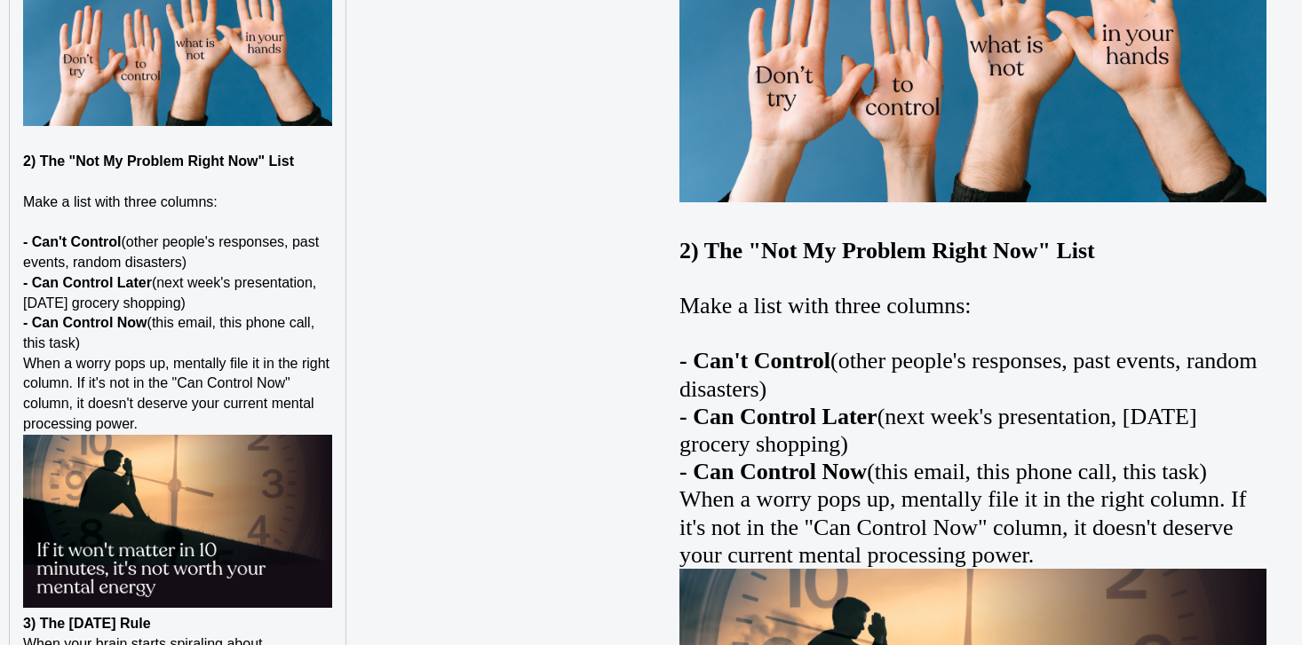
click at [238, 353] on p "- Can Control Now (this email, this phone call, this task)" at bounding box center [177, 333] width 309 height 40
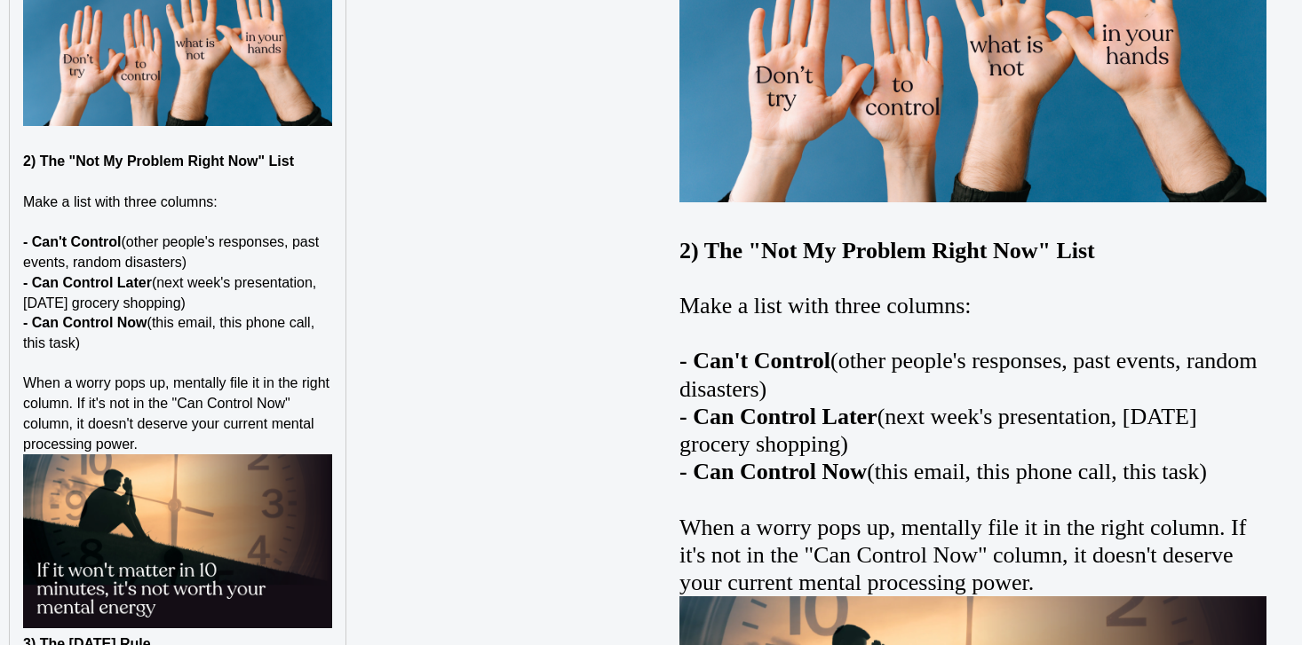
click at [238, 455] on p "When a worry pops up, mentally file it in the right column. If it's not in the …" at bounding box center [177, 414] width 309 height 81
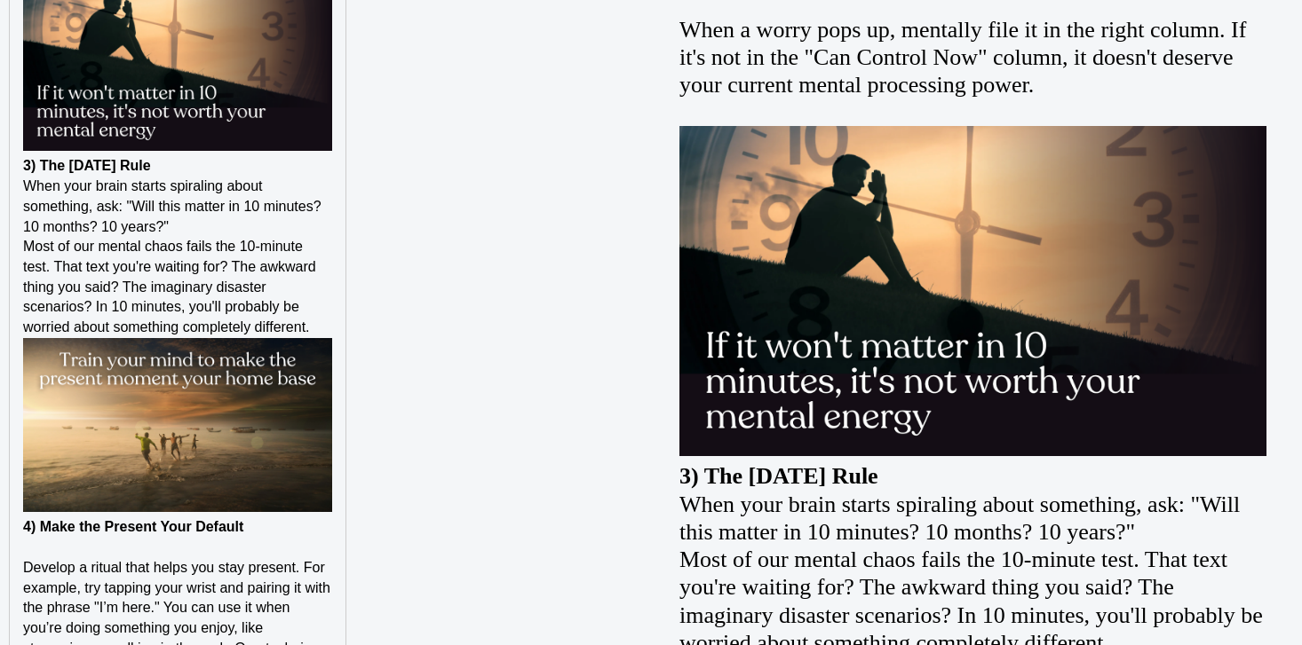
scroll to position [3653, 0]
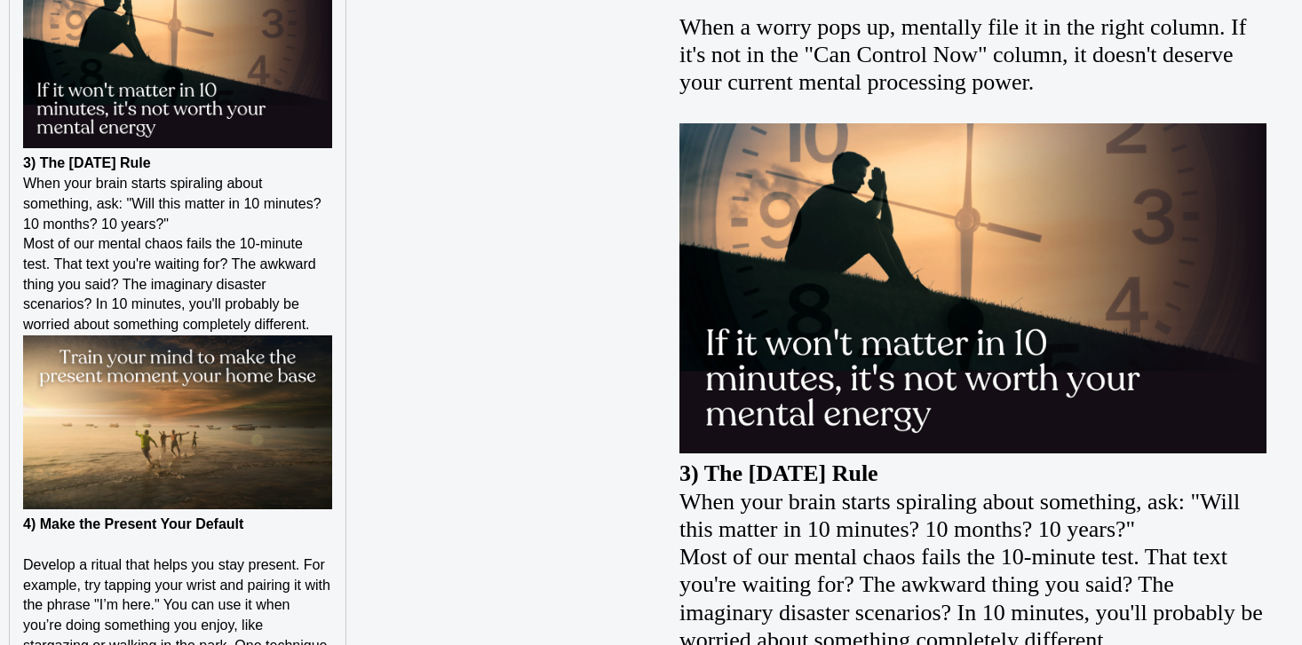
click at [24, 170] on strong "3) The [DATE] Rule" at bounding box center [87, 162] width 128 height 15
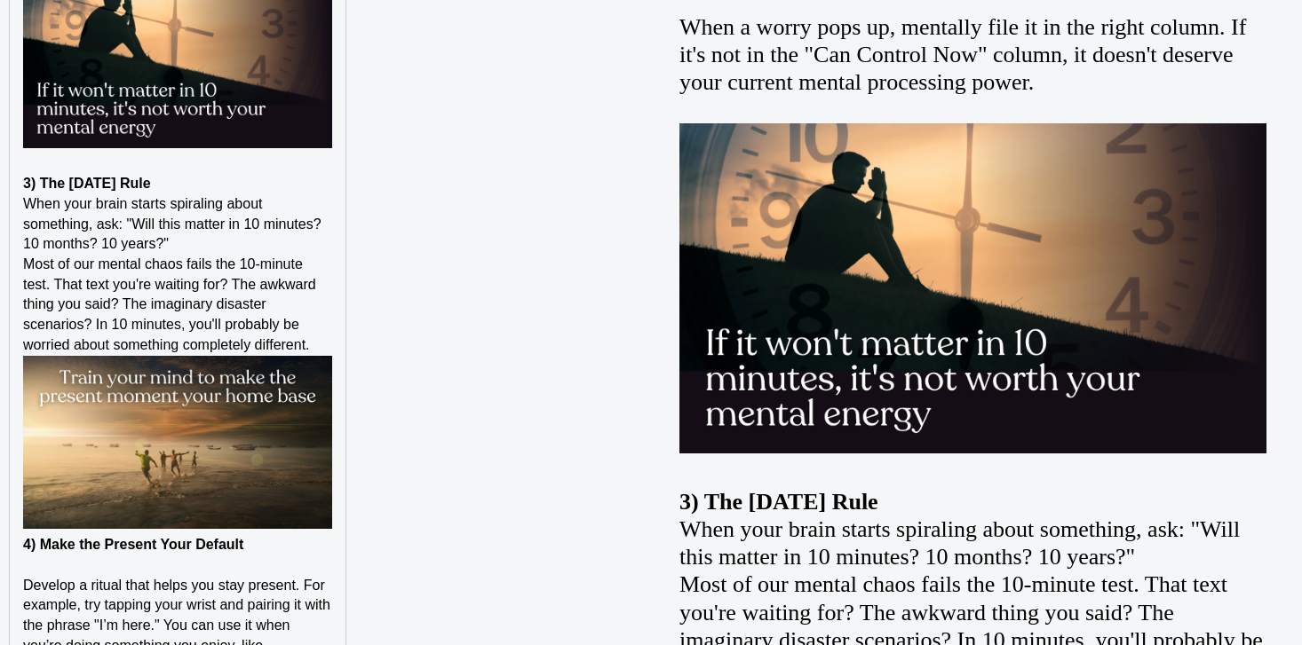
click at [203, 281] on span "Most of our mental chaos fails the 10-minute test. That text you're waiting for…" at bounding box center [171, 305] width 297 height 96
click at [203, 255] on p "When your brain starts spiraling about something, ask: "Will this matter in 10 …" at bounding box center [177, 224] width 309 height 60
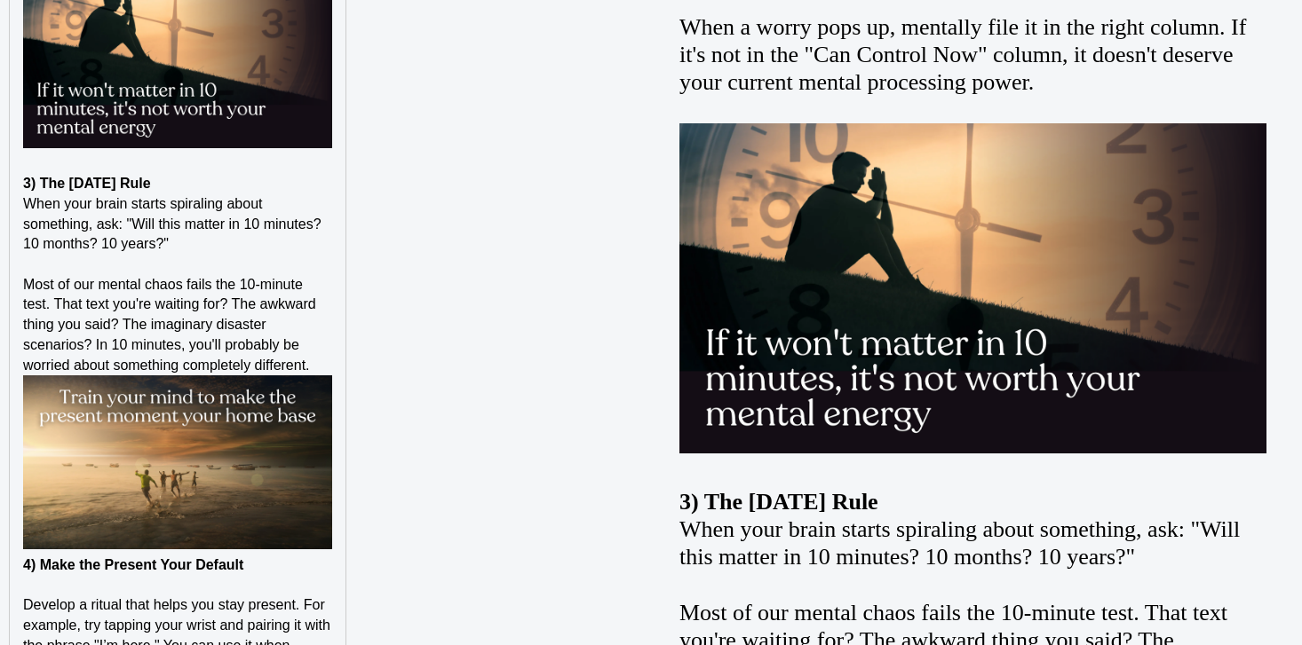
click at [218, 194] on p "3) The [DATE] Rule" at bounding box center [177, 184] width 309 height 20
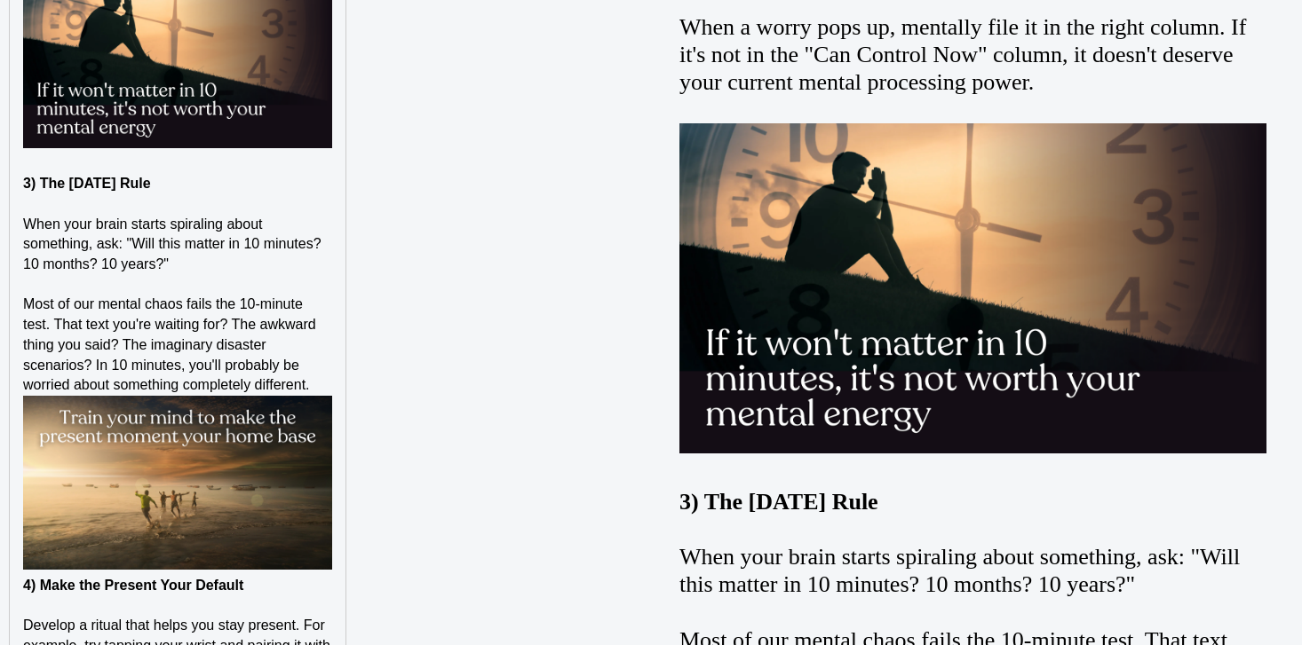
click at [330, 396] on p "Most of our mental chaos fails the 10-minute test. That text you're waiting for…" at bounding box center [177, 345] width 309 height 101
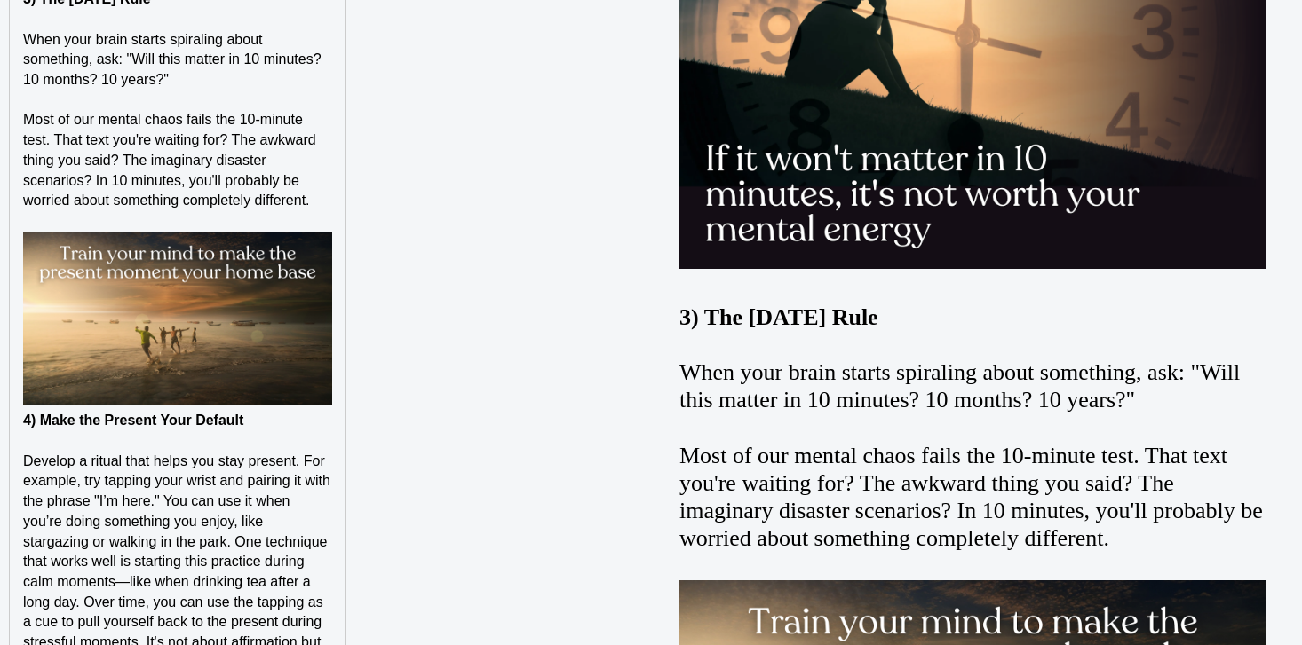
scroll to position [3944, 0]
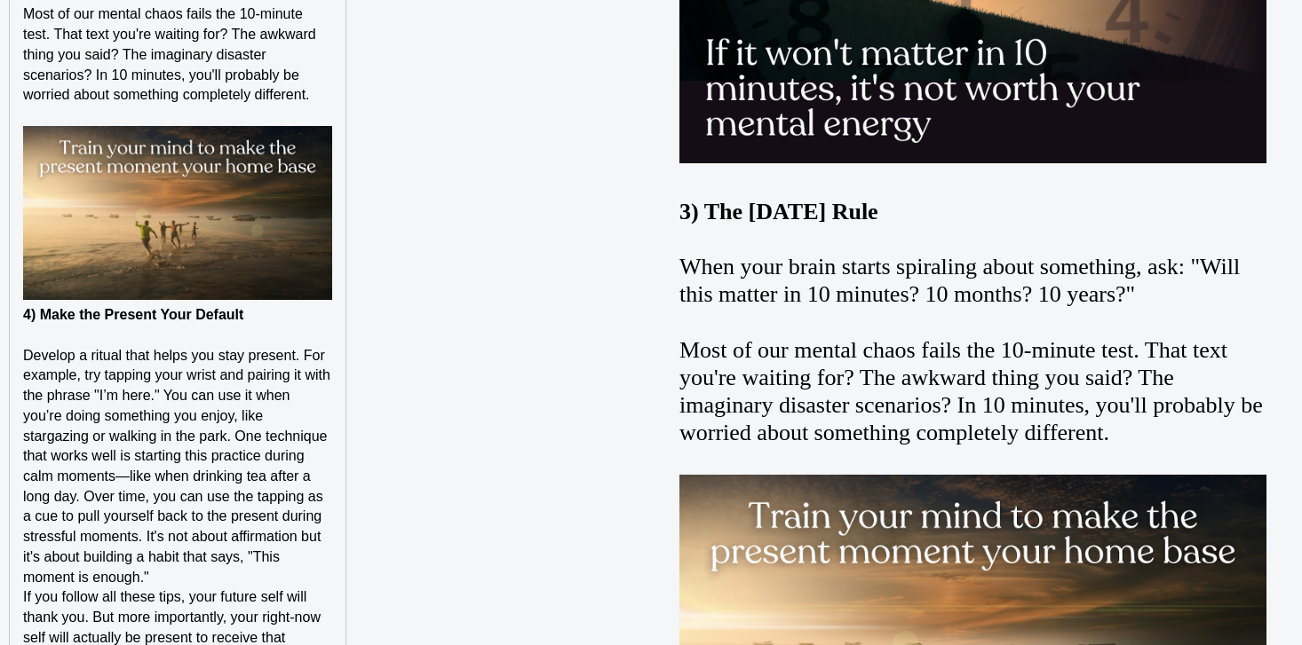
click at [24, 322] on strong "4) Make the Present Your Default" at bounding box center [133, 314] width 220 height 15
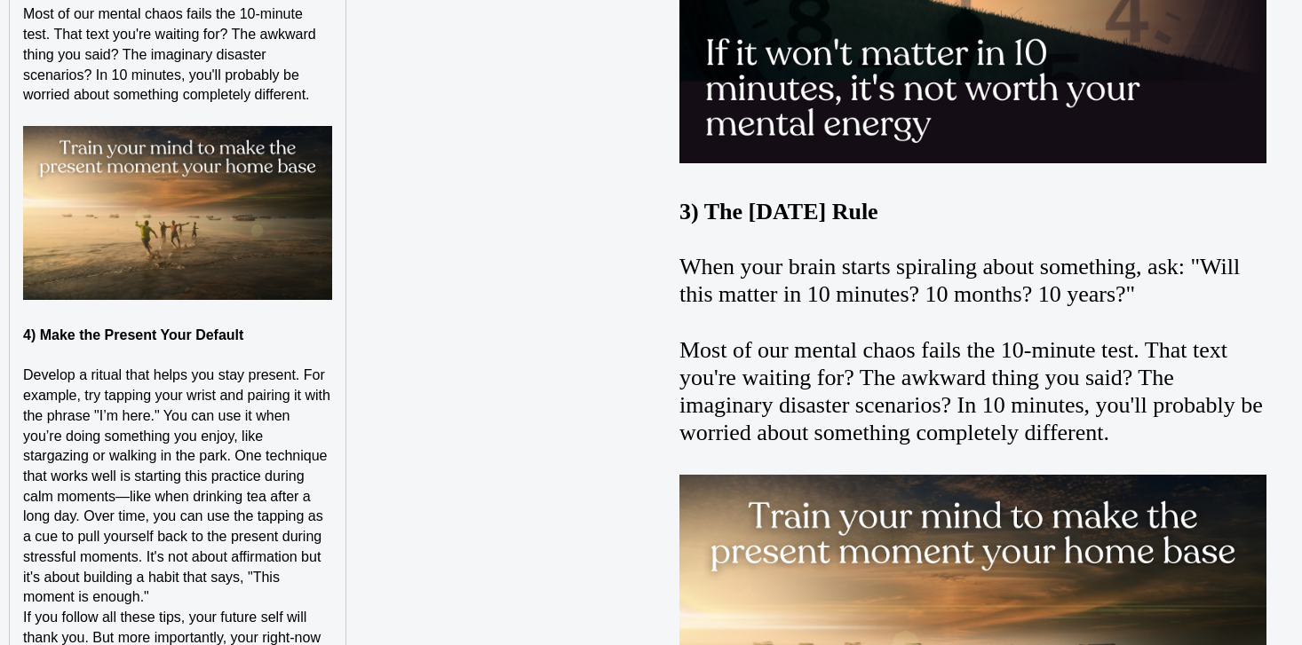
click at [252, 608] on p "Develop a ritual that helps you stay present. For example, try tapping your wri…" at bounding box center [177, 487] width 309 height 242
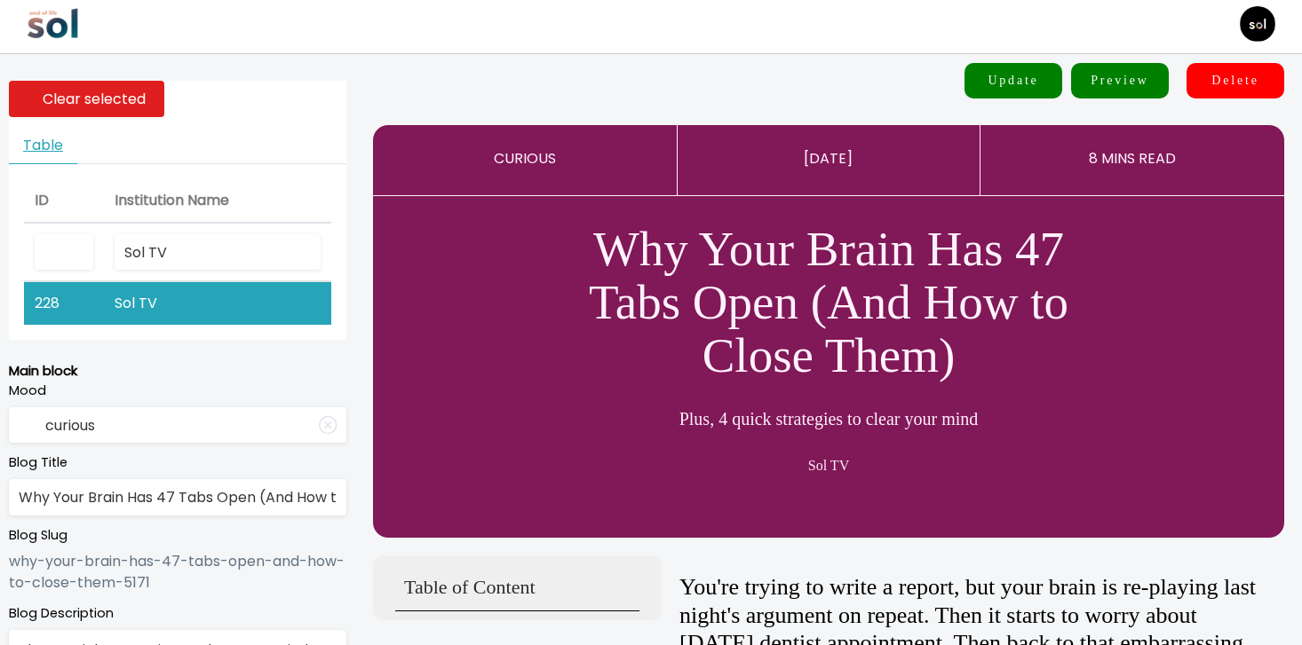
scroll to position [0, 0]
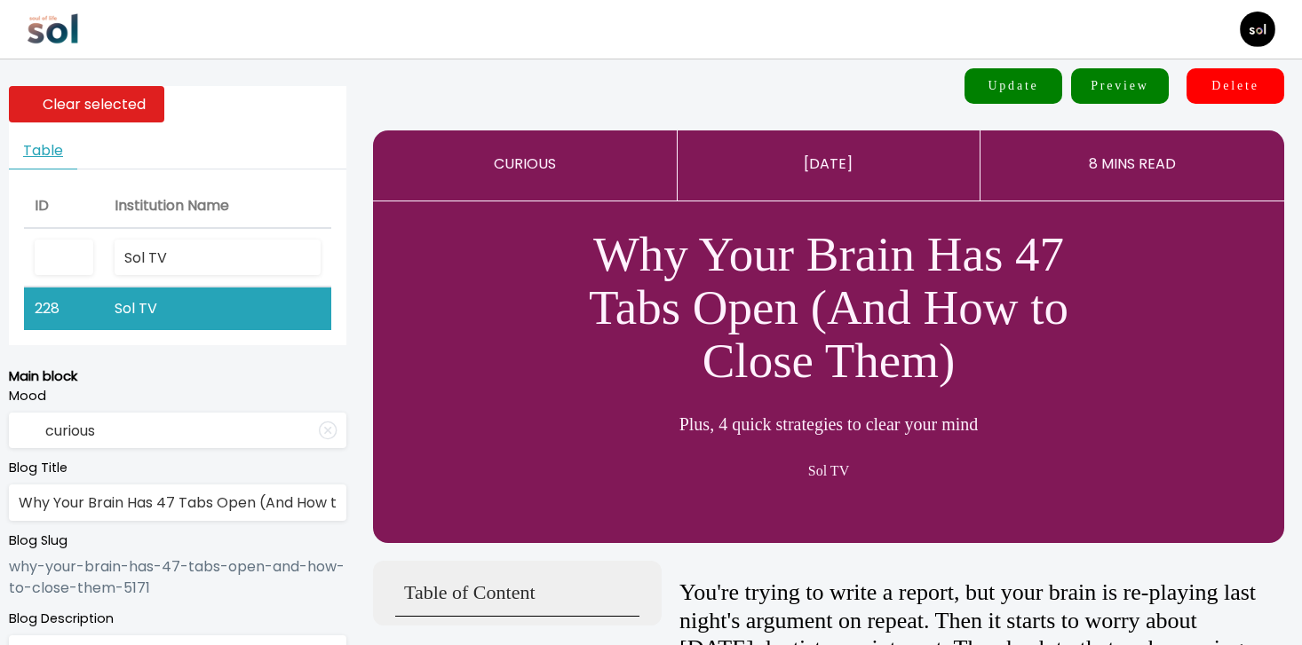
click at [161, 495] on input "Why Your Brain Has 47 Tabs Open (And How to Close Them)" at bounding box center [177, 503] width 337 height 36
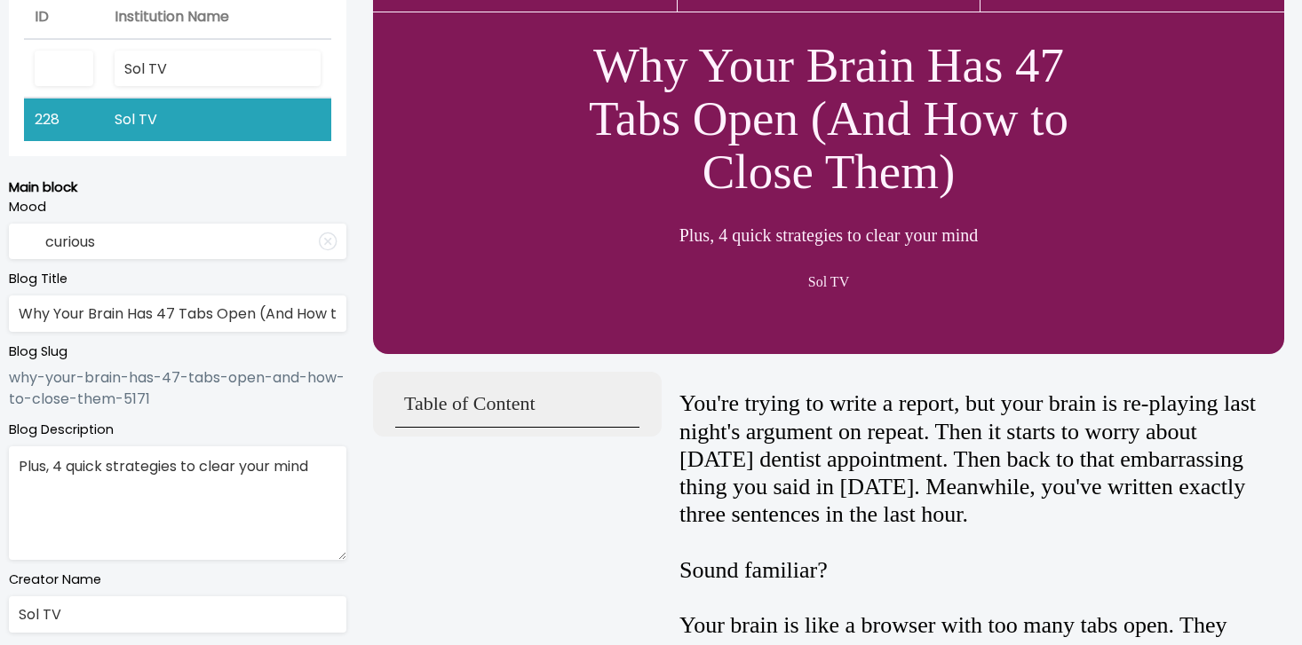
scroll to position [209, 0]
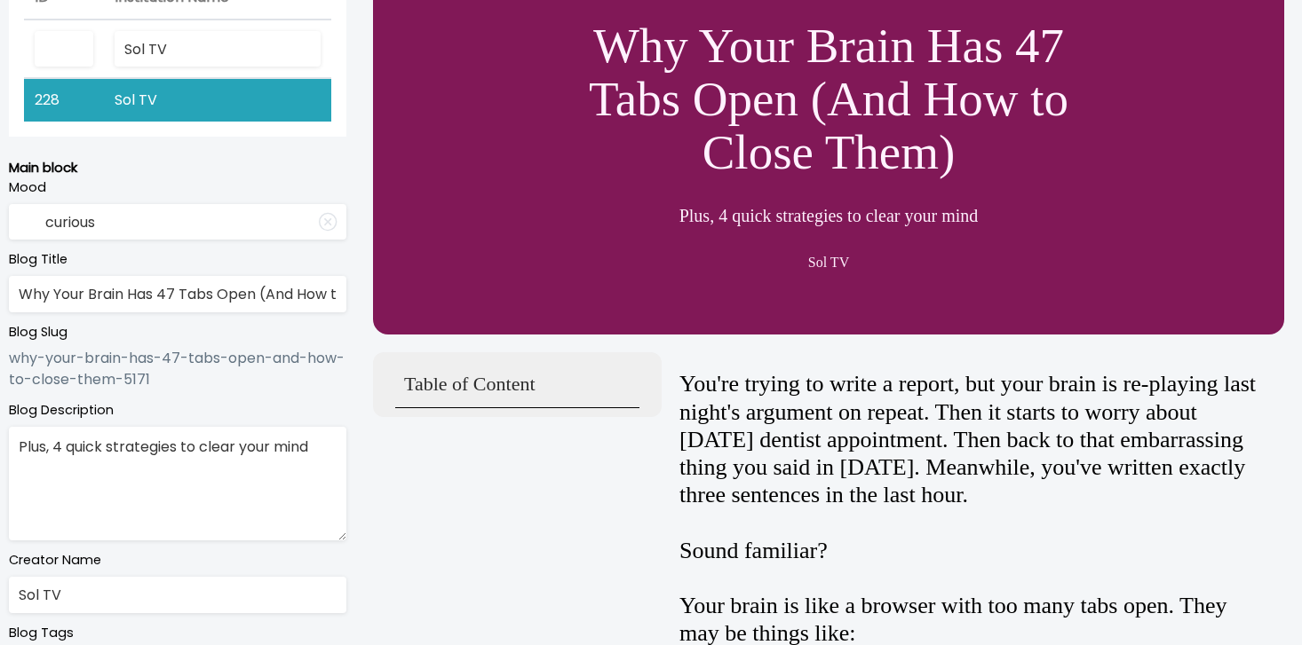
click at [225, 477] on textarea "Plus, 4 quick strategies to clear your mind" at bounding box center [177, 484] width 337 height 114
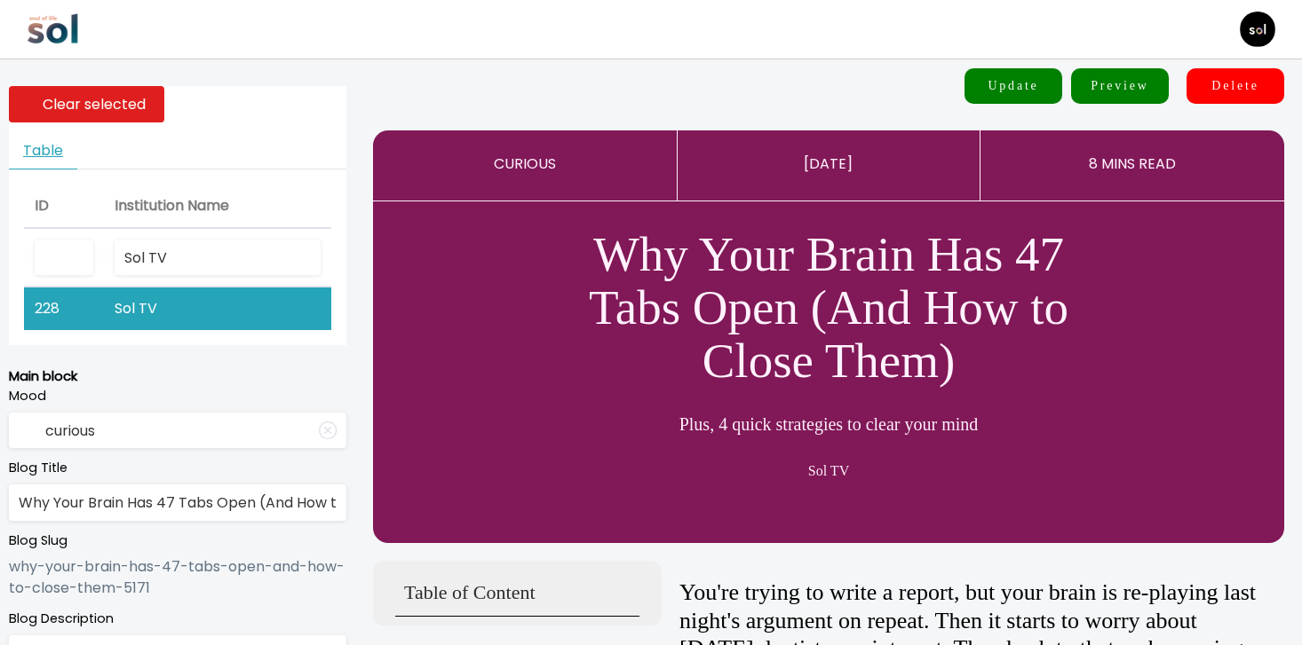
click at [1015, 74] on button "Update" at bounding box center [1013, 86] width 98 height 36
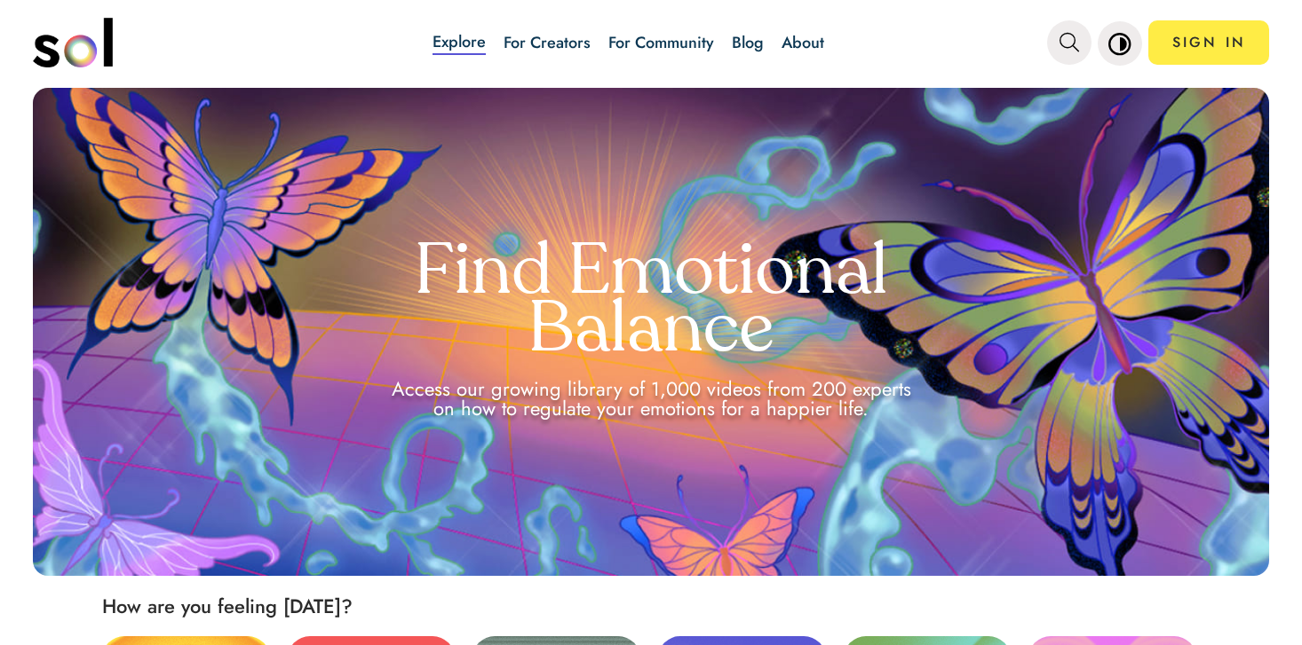
click at [752, 50] on link "Blog" at bounding box center [748, 42] width 32 height 23
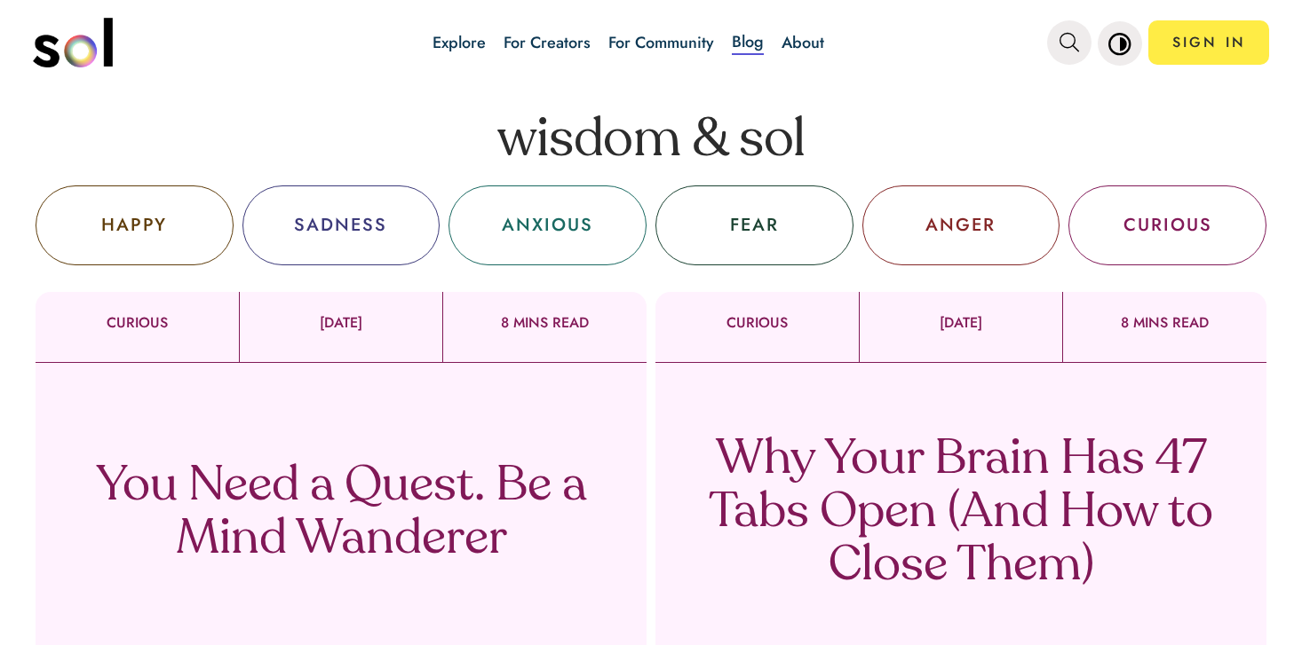
click at [724, 447] on p "Why Your Brain Has 47 Tabs Open (And How to Close Them)" at bounding box center [961, 514] width 524 height 160
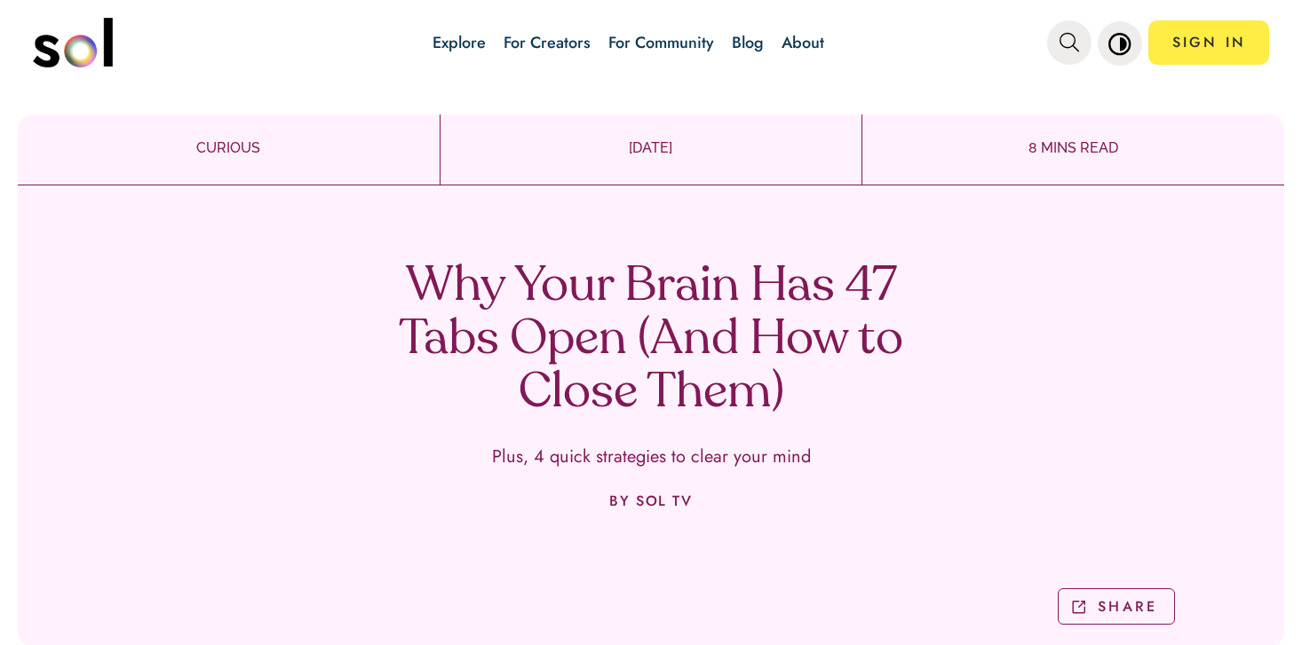
click at [606, 254] on div "Why Your Brain Has 47 Tabs Open (And How to Close Them) Plus, 4 quick strategie…" at bounding box center [651, 423] width 1266 height 448
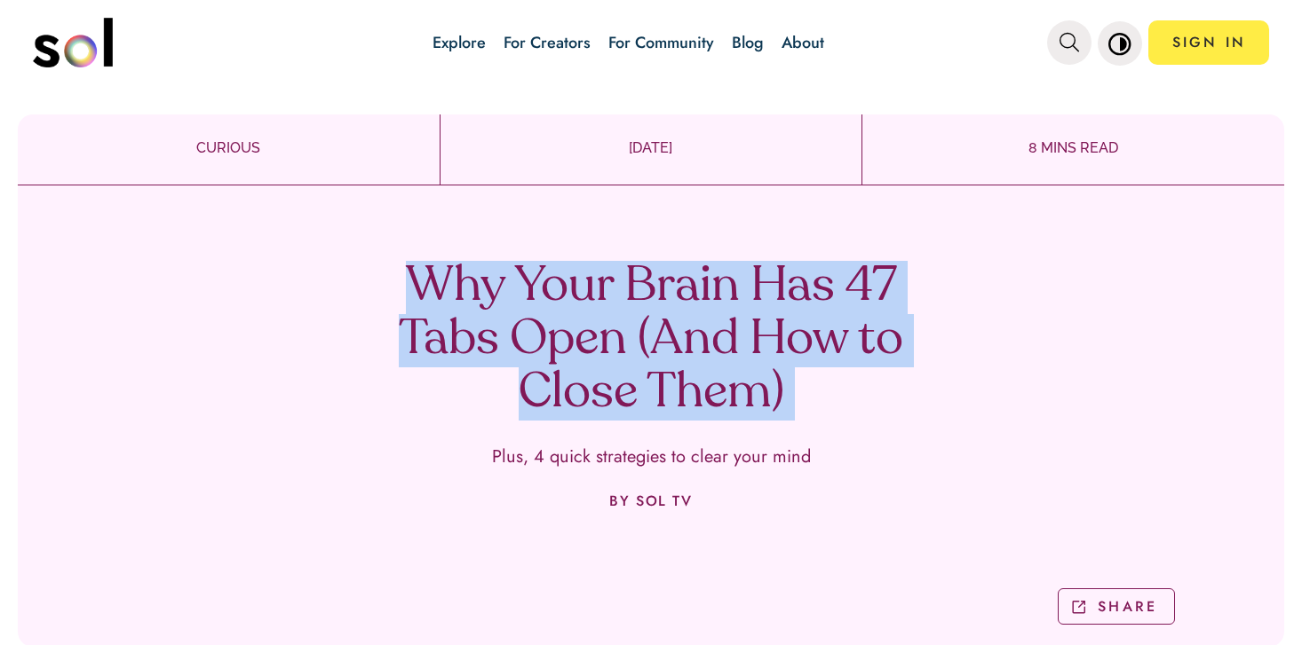
click at [606, 254] on div "Why Your Brain Has 47 Tabs Open (And How to Close Them) Plus, 4 quick strategie…" at bounding box center [651, 423] width 1266 height 448
copy h1 "Why Your Brain Has 47 Tabs Open (And How to Close Them)"
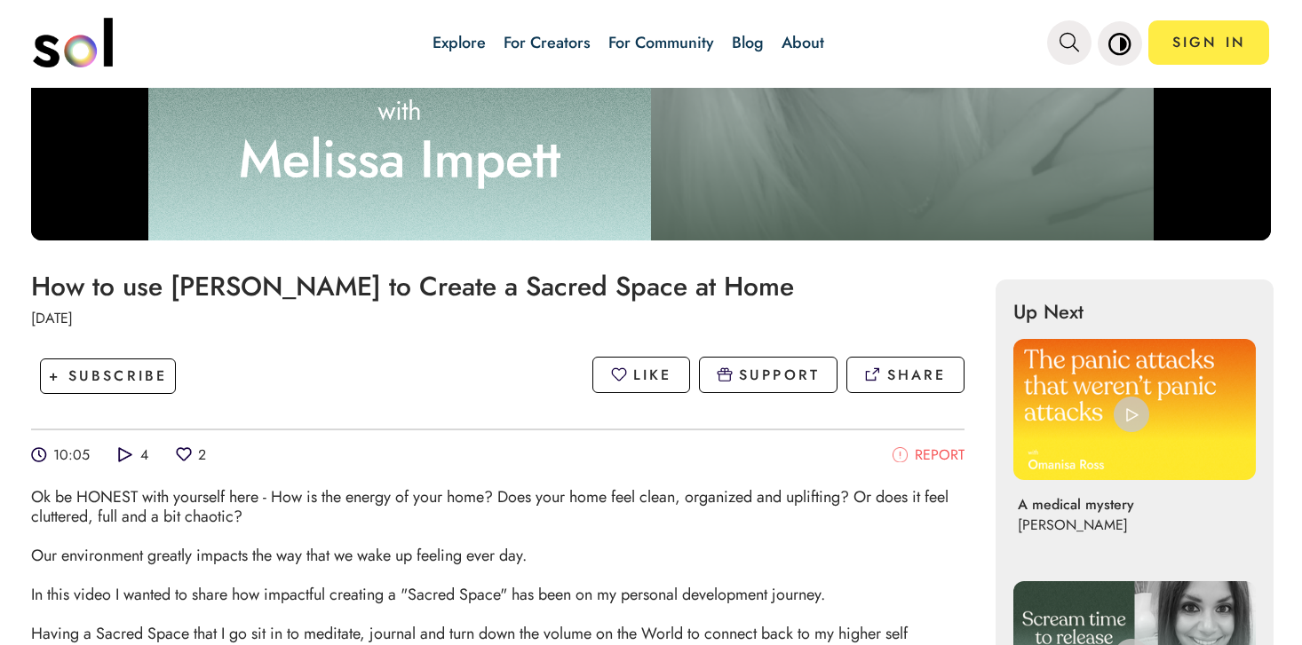
scroll to position [415, 0]
